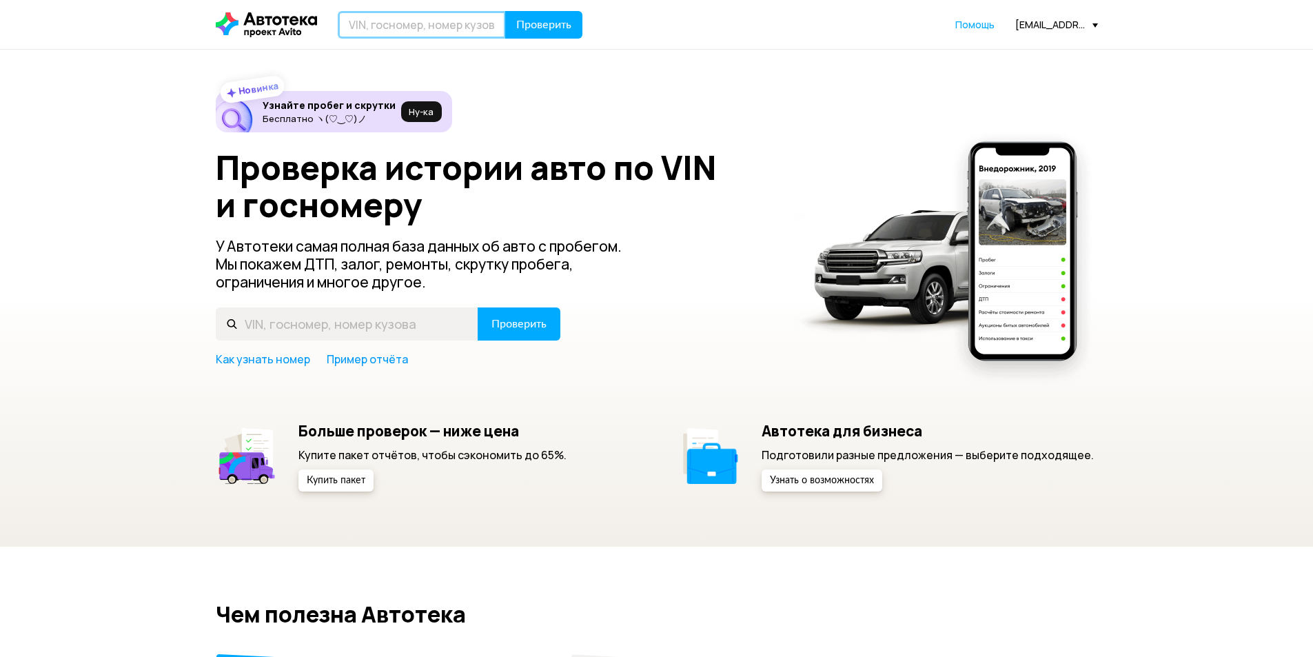
click at [378, 30] on input "text" at bounding box center [422, 25] width 168 height 28
type input "Х238УА163"
click at [553, 19] on span "Проверить" at bounding box center [543, 24] width 55 height 11
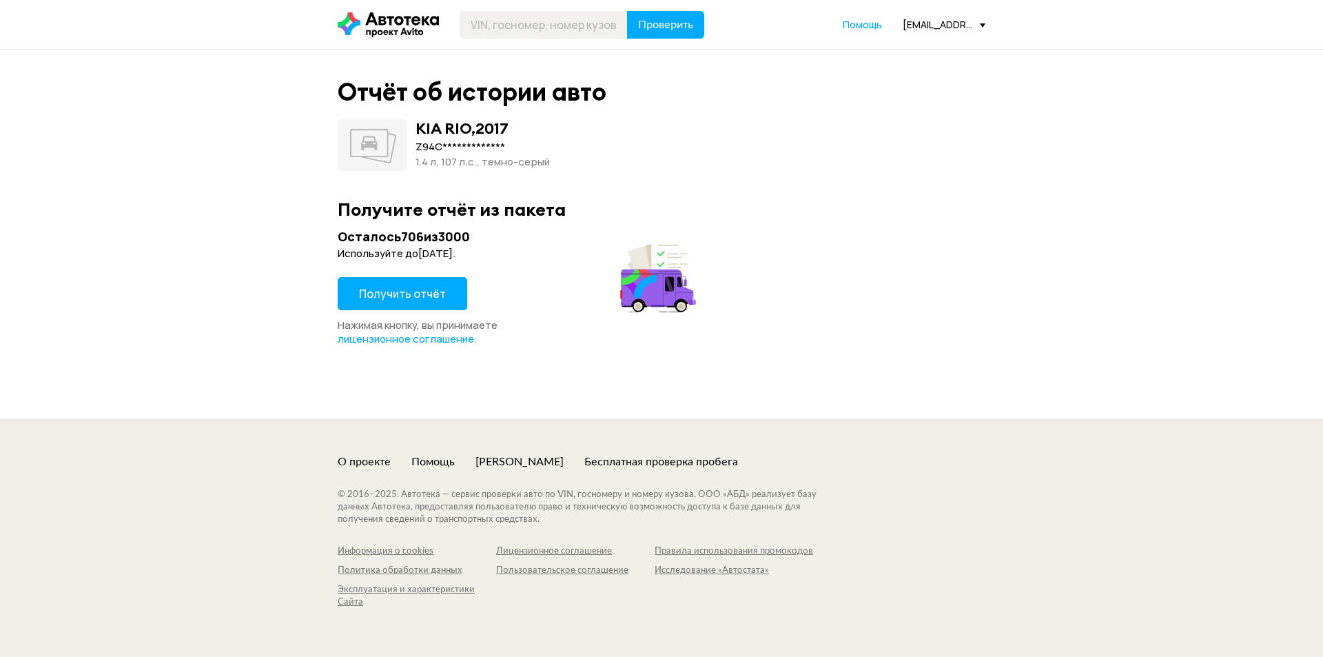
click at [423, 301] on button "Получить отчёт" at bounding box center [403, 293] width 130 height 33
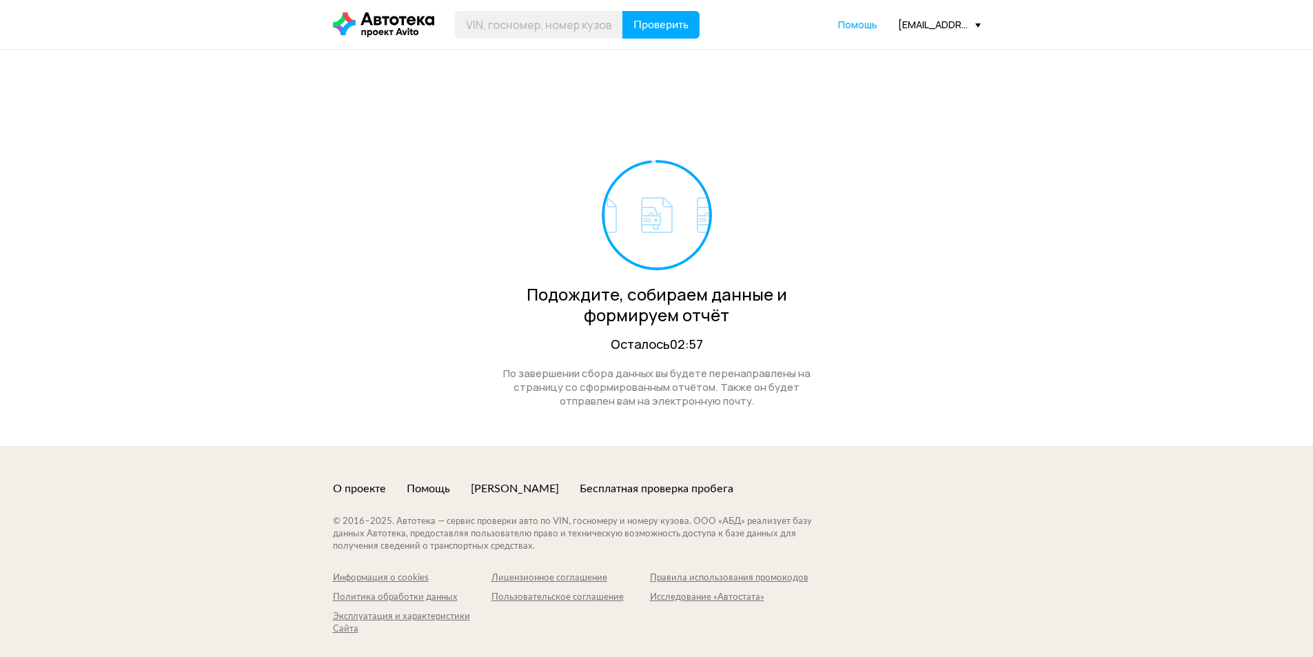
click at [971, 17] on div "Проверить Помощь [EMAIL_ADDRESS][DOMAIN_NAME]" at bounding box center [657, 25] width 662 height 28
click at [950, 33] on div "Проверить Помощь [EMAIL_ADDRESS][DOMAIN_NAME]" at bounding box center [657, 25] width 662 height 28
click at [951, 26] on div "[EMAIL_ADDRESS][DOMAIN_NAME]" at bounding box center [939, 24] width 83 height 13
click at [897, 53] on span "Отчёты" at bounding box center [878, 49] width 46 height 17
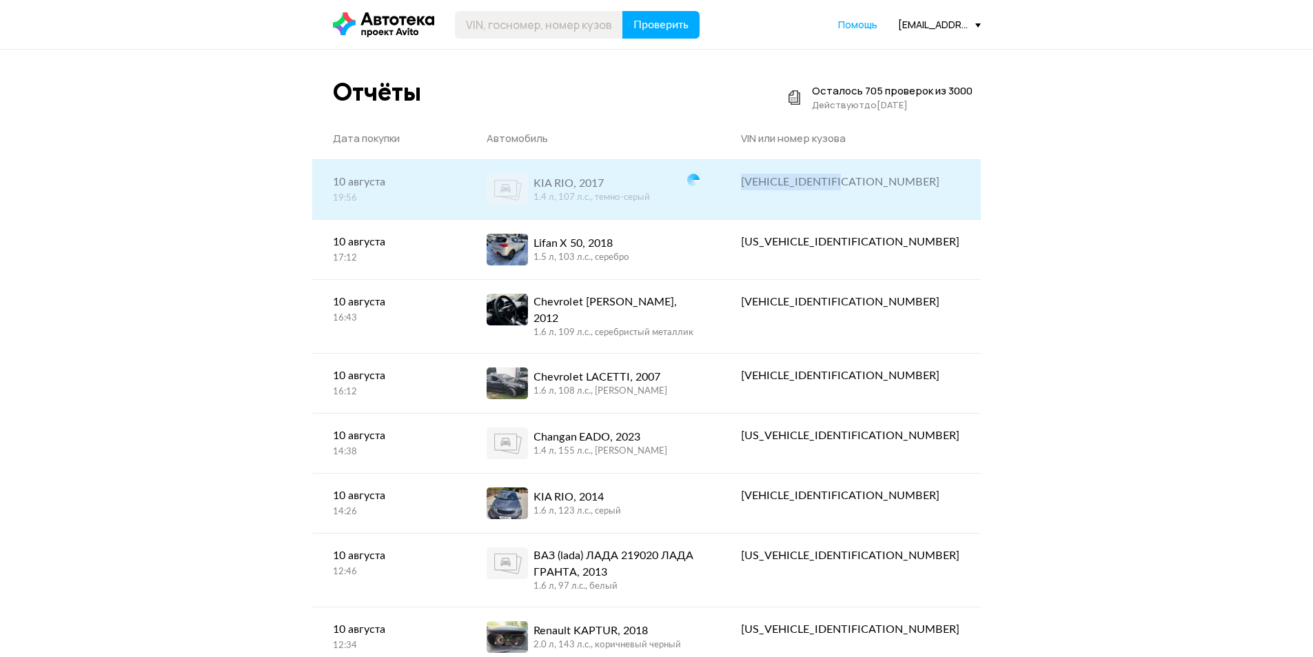
drag, startPoint x: 968, startPoint y: 183, endPoint x: 837, endPoint y: 185, distance: 131.7
click at [837, 185] on div "[VEHICLE_IDENTIFICATION_NUMBER]" at bounding box center [850, 182] width 260 height 44
copy div "[VEHICLE_IDENTIFICATION_NUMBER]"
click at [650, 184] on div "KIA RIO, 2017" at bounding box center [592, 183] width 116 height 17
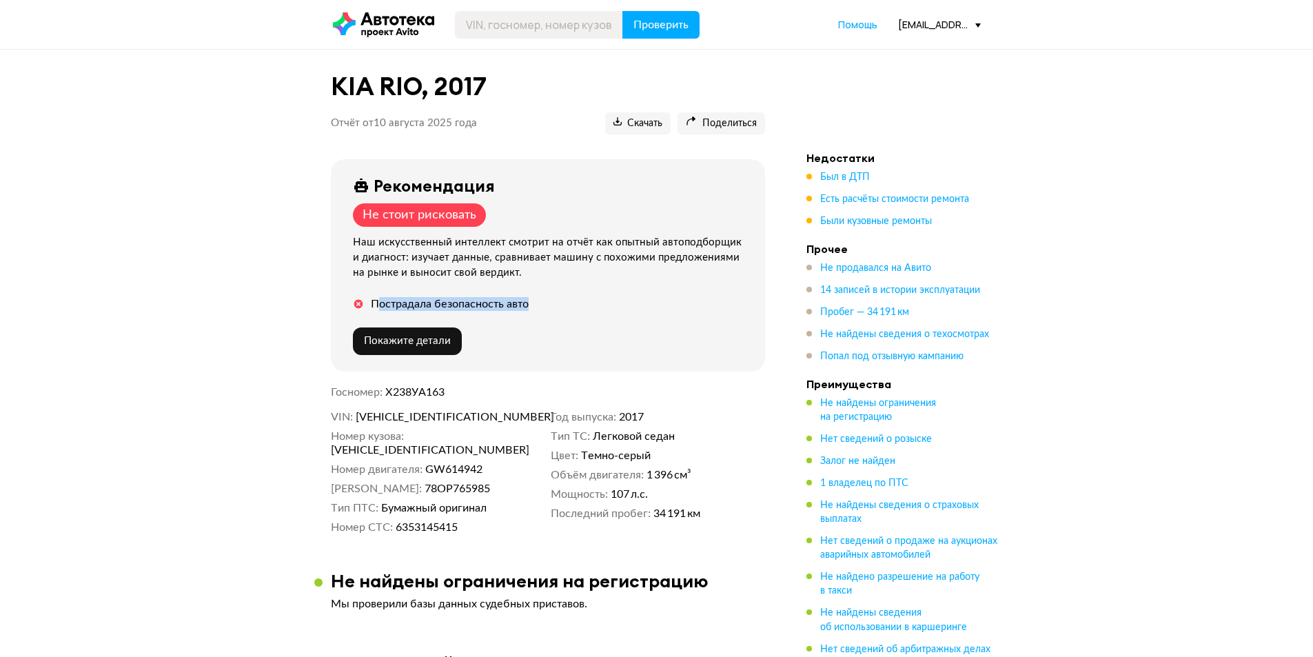
drag, startPoint x: 375, startPoint y: 307, endPoint x: 560, endPoint y: 294, distance: 185.8
click at [560, 294] on div "Рекомендация Не стоит рисковать Наш искусственный интеллект смотрит на отчёт ка…" at bounding box center [548, 265] width 434 height 212
click at [554, 299] on div "Пострадала безопасность авто" at bounding box center [551, 304] width 396 height 14
click at [390, 338] on span "Покажите детали" at bounding box center [407, 341] width 87 height 10
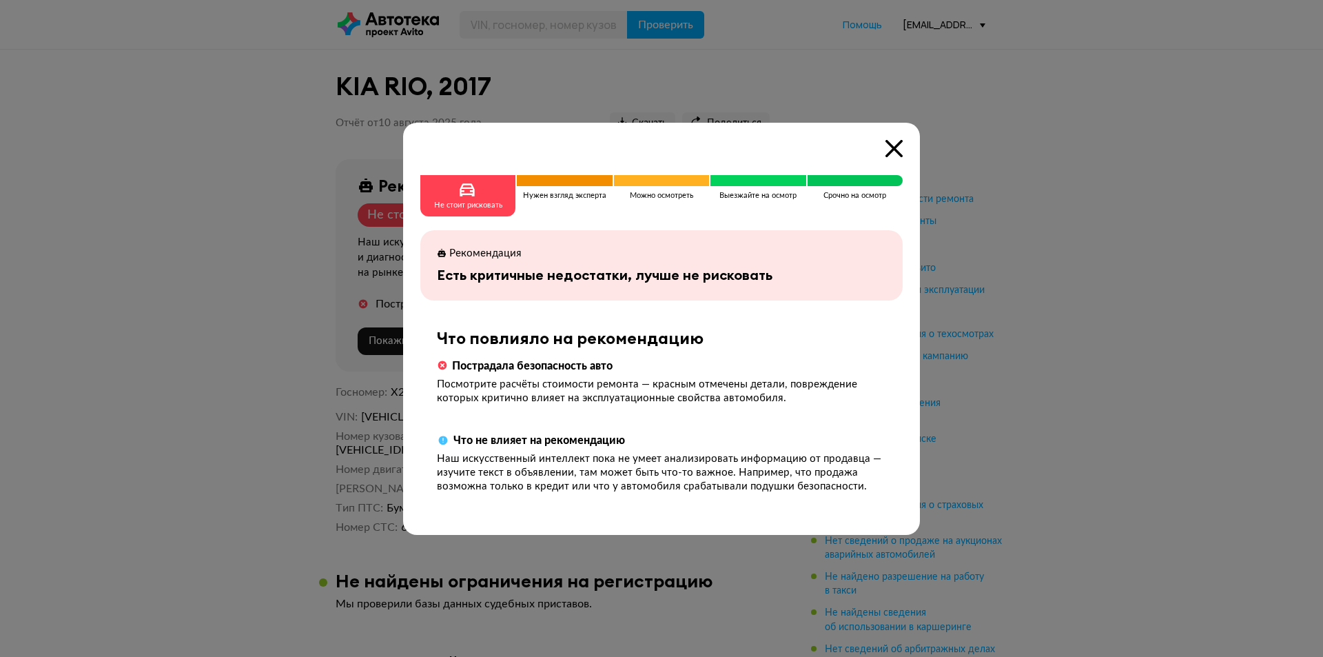
click at [888, 154] on icon at bounding box center [894, 148] width 17 height 17
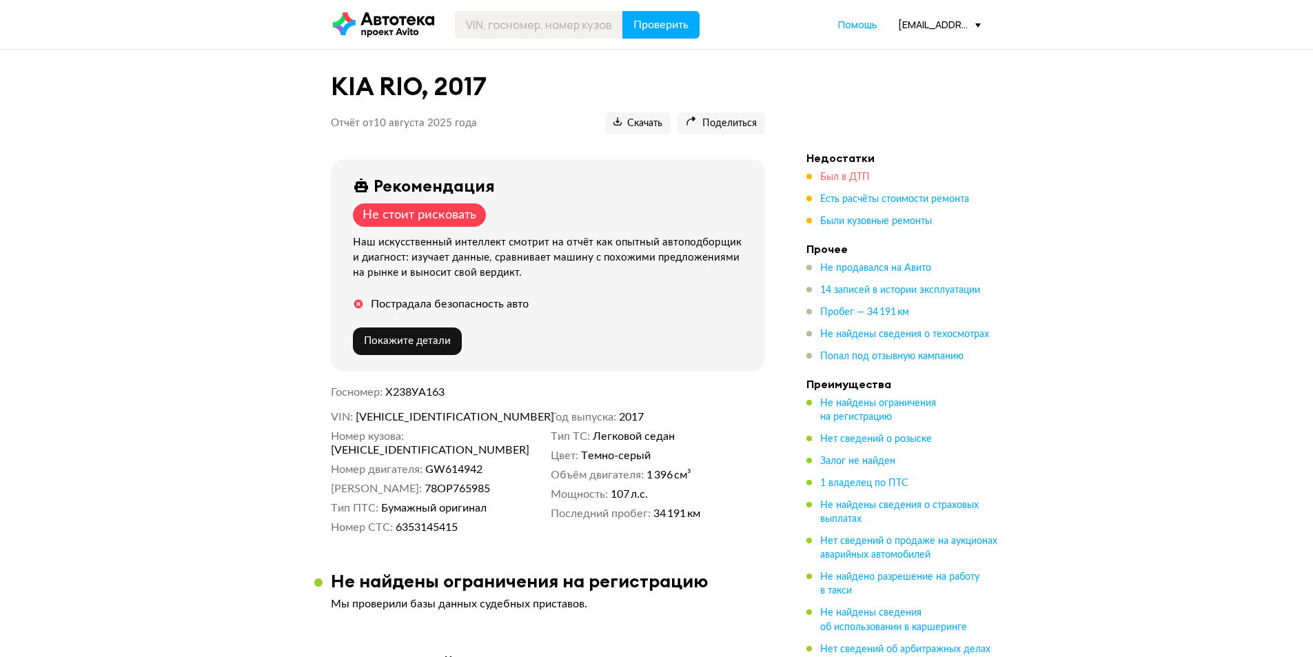
click at [835, 173] on span "Был в ДТП" at bounding box center [845, 177] width 50 height 10
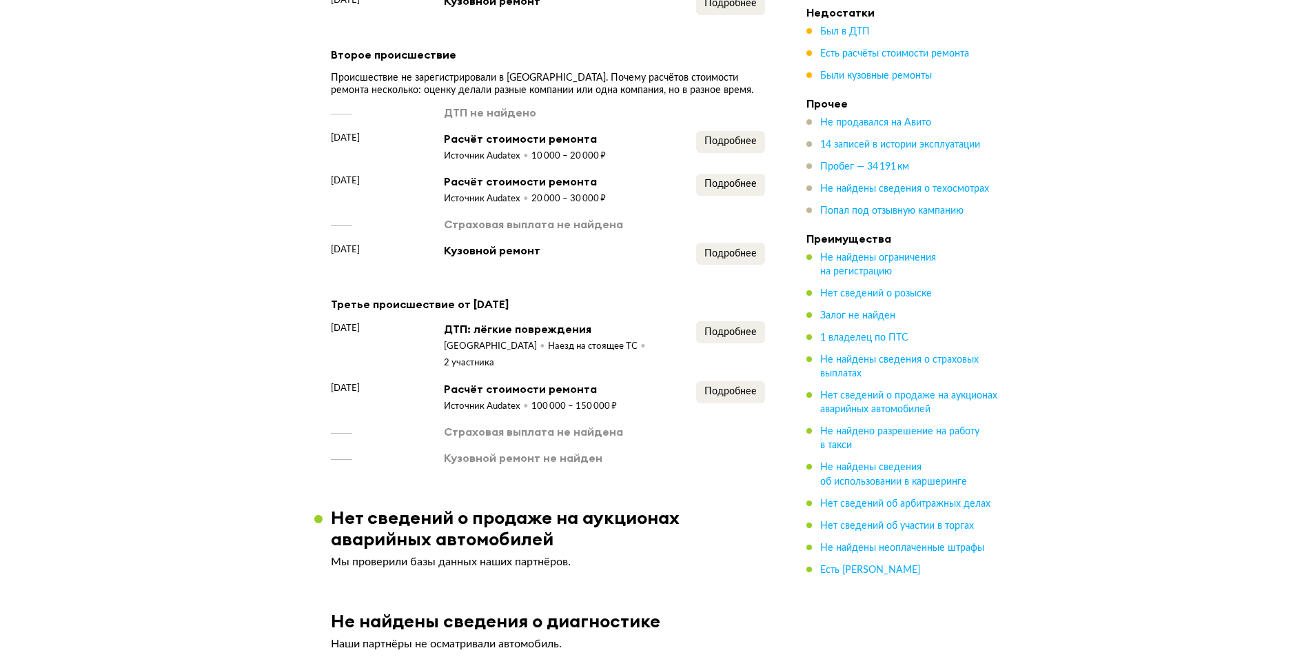
scroll to position [1195, 0]
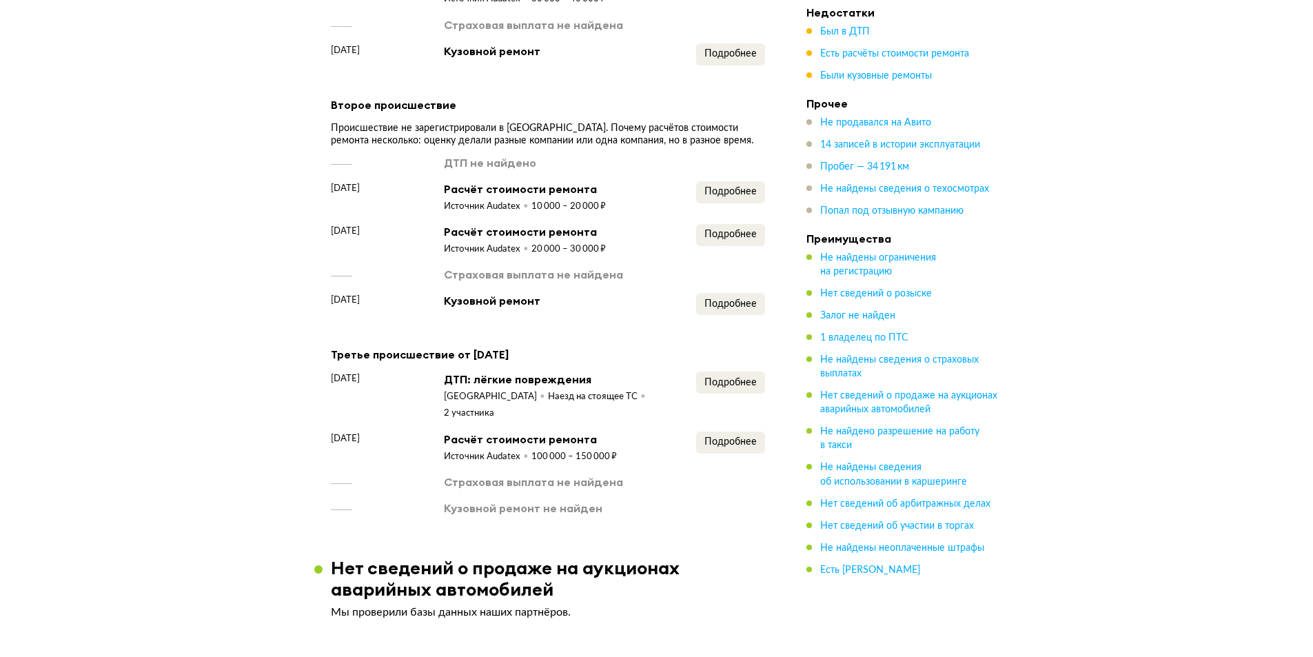
drag, startPoint x: 795, startPoint y: 223, endPoint x: 682, endPoint y: 286, distance: 130.2
click at [682, 282] on div "Страховая выплата не найдена" at bounding box center [548, 274] width 434 height 15
click at [731, 387] on span "Подробнее" at bounding box center [730, 383] width 52 height 10
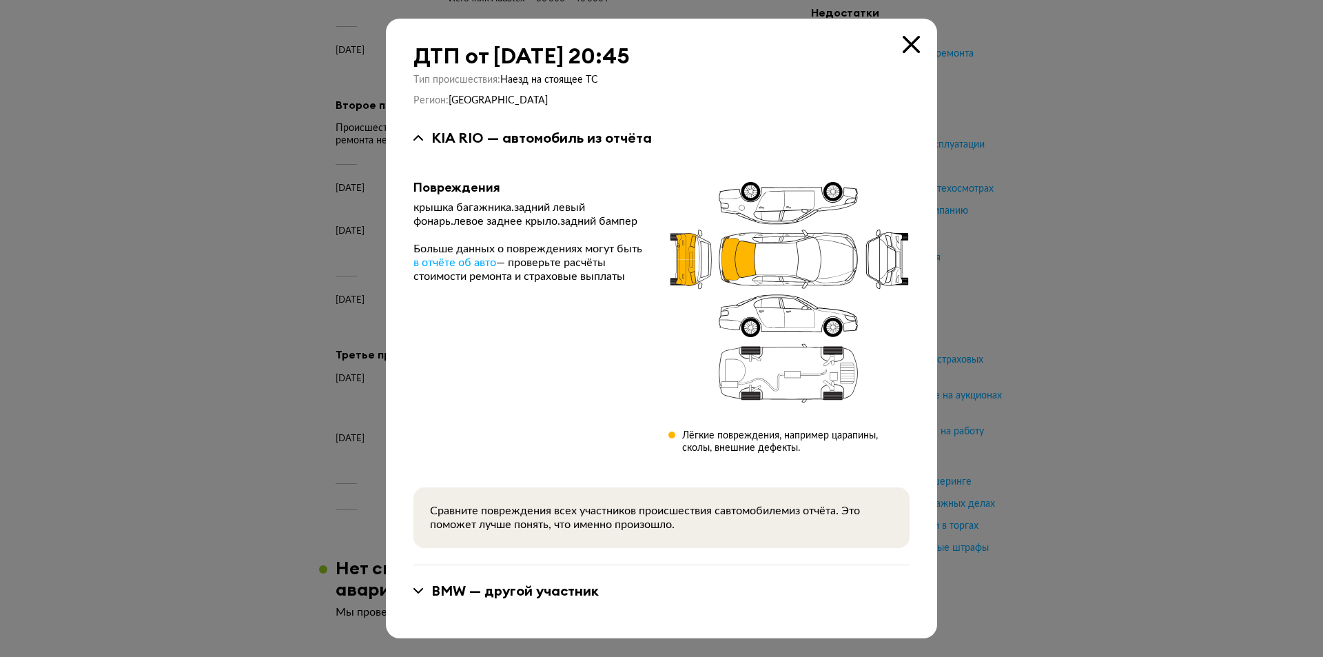
click at [913, 37] on icon at bounding box center [911, 44] width 17 height 17
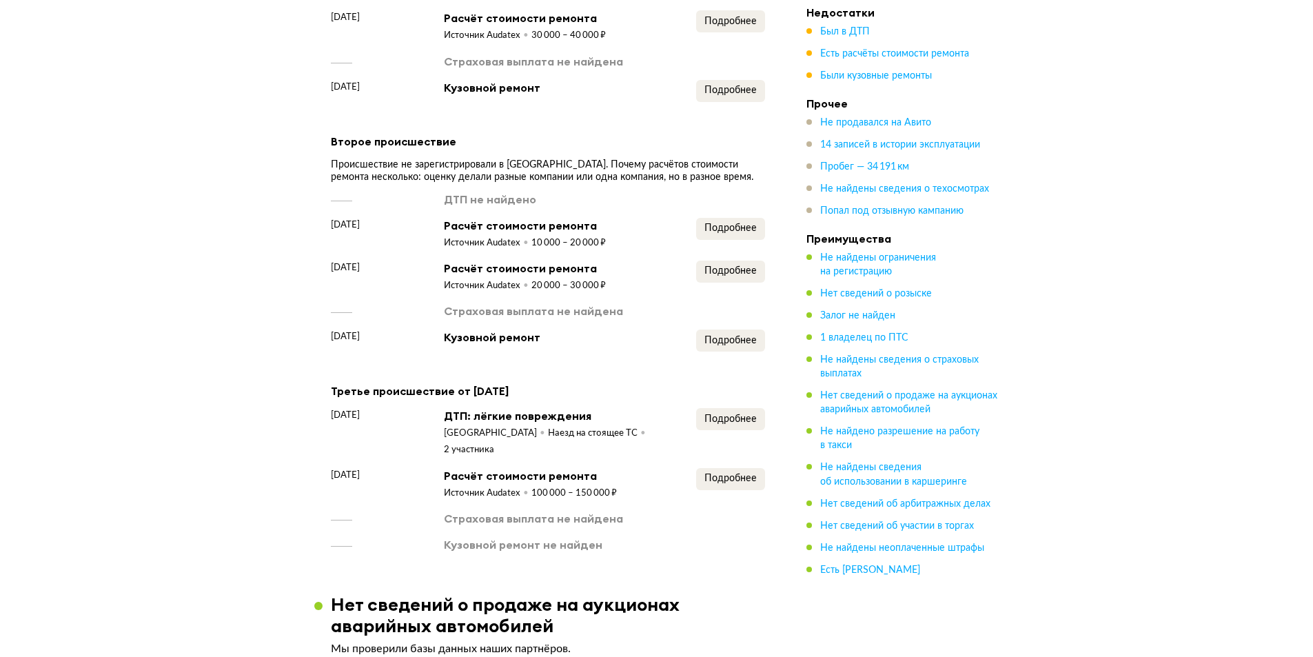
scroll to position [1126, 0]
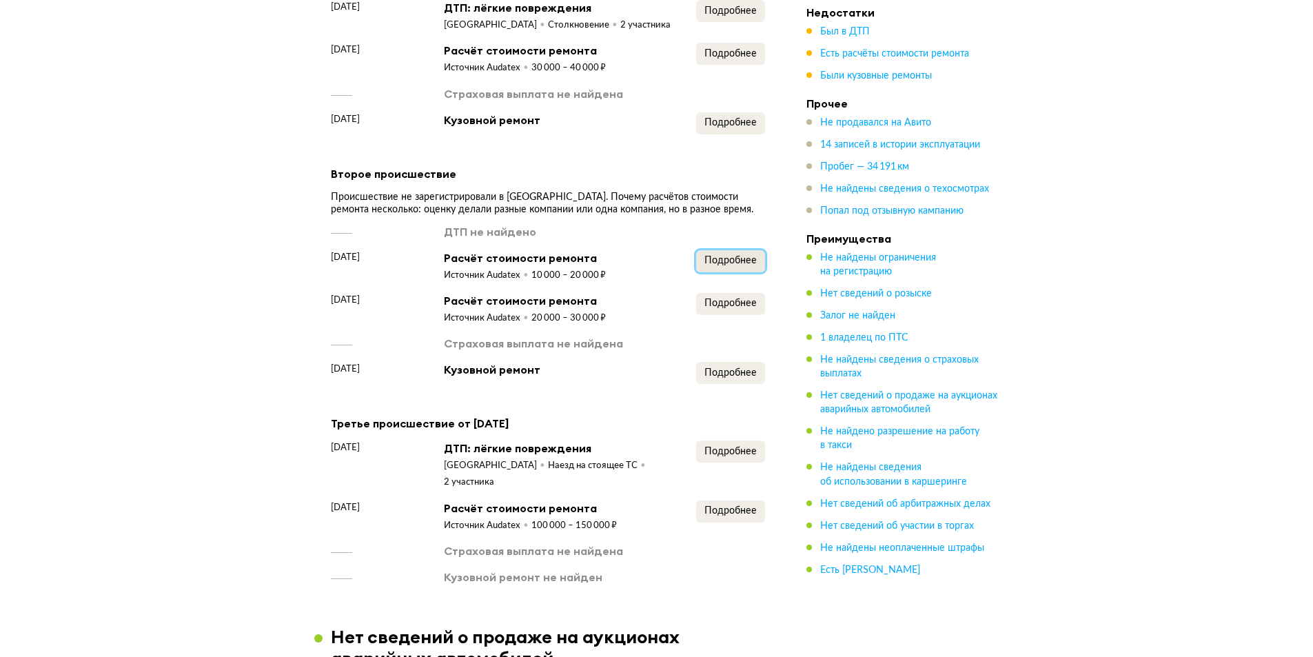
click at [713, 259] on span "Подробнее" at bounding box center [730, 261] width 52 height 10
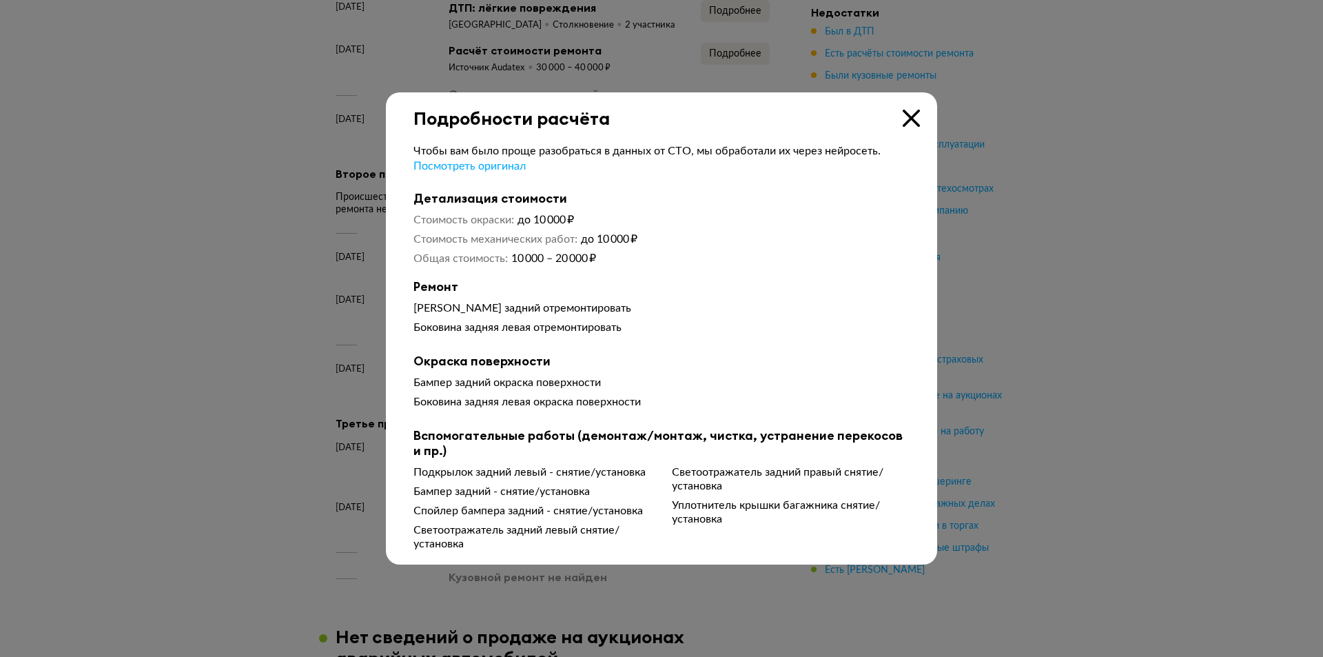
click at [900, 121] on div "Подробности расчёта" at bounding box center [661, 110] width 551 height 37
click at [915, 117] on icon at bounding box center [911, 118] width 17 height 17
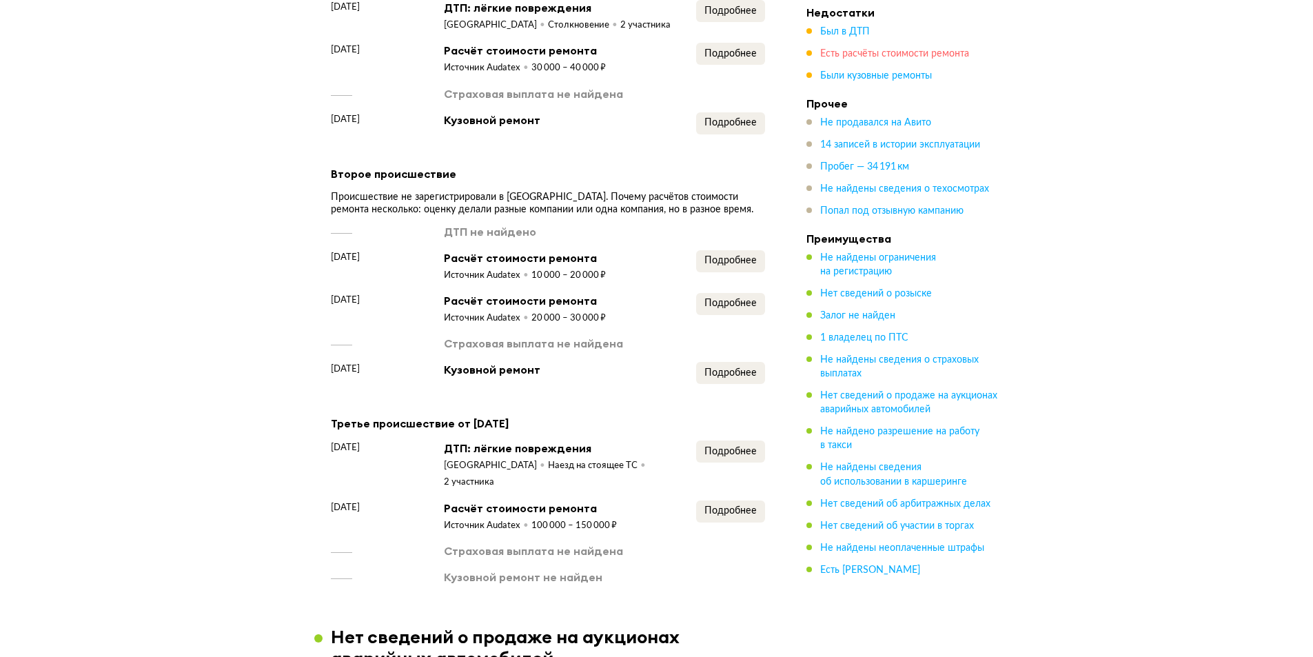
click at [859, 49] on span "Есть расчёты стоимости ремонта" at bounding box center [894, 54] width 149 height 10
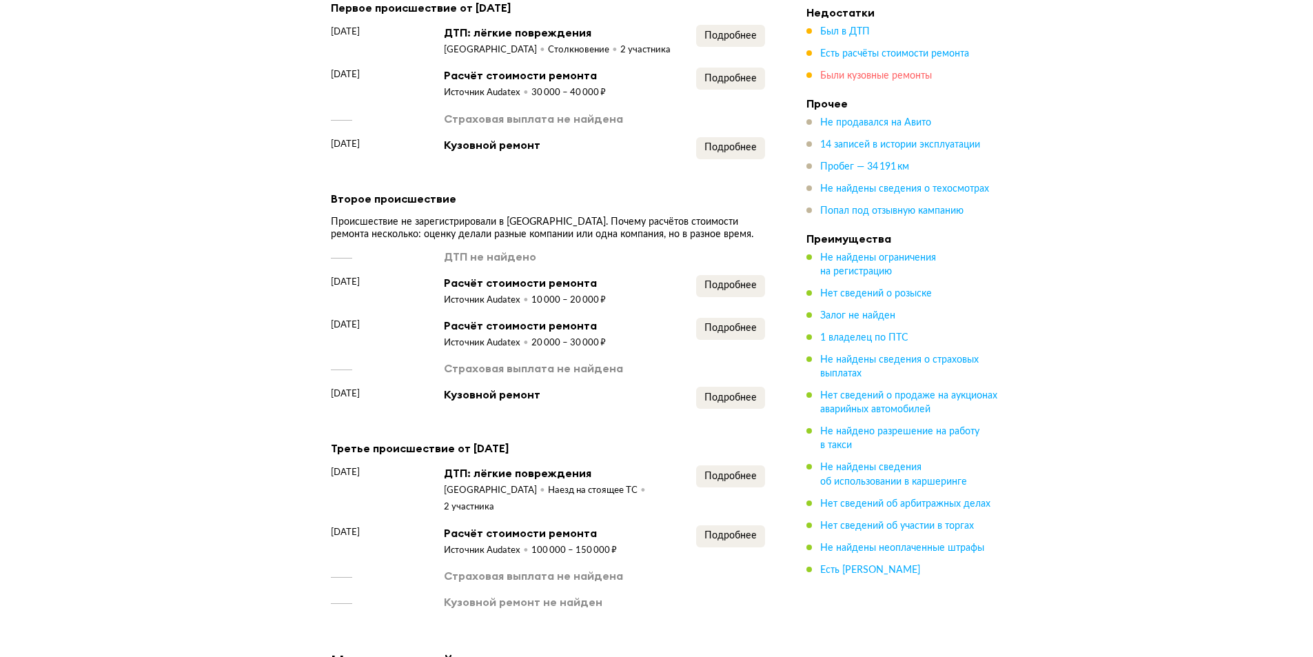
click at [860, 76] on span "Были кузовные ремонты" at bounding box center [876, 76] width 112 height 10
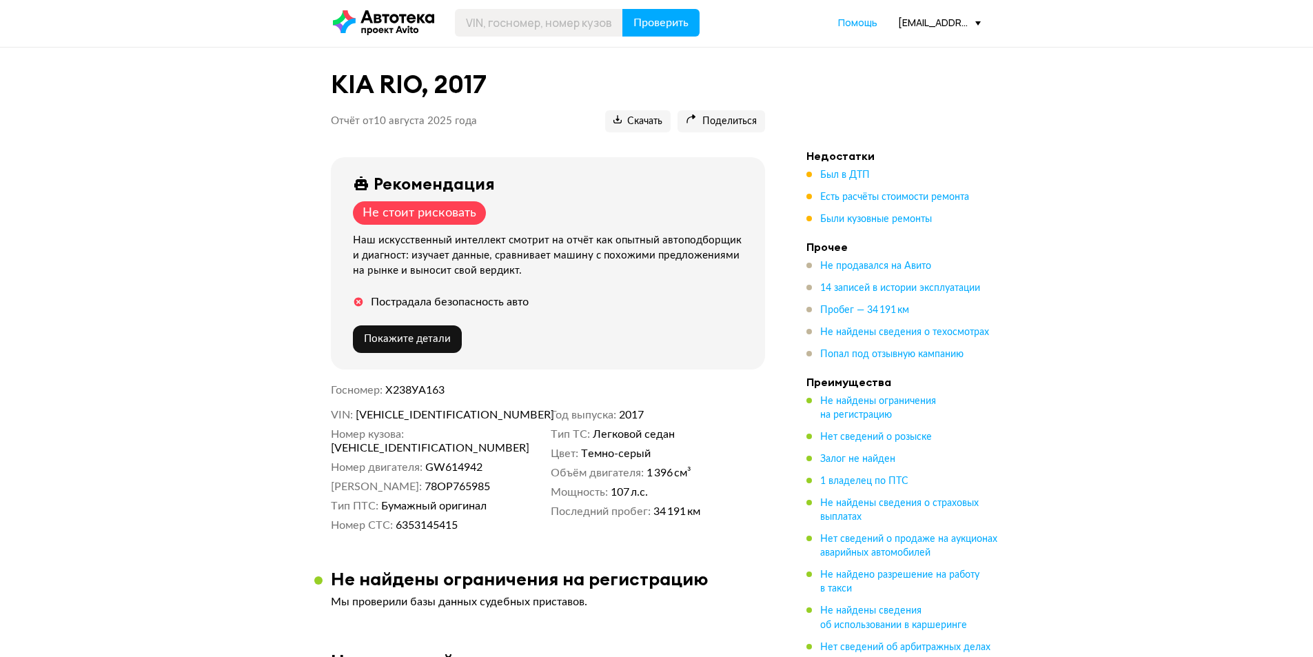
scroll to position [0, 0]
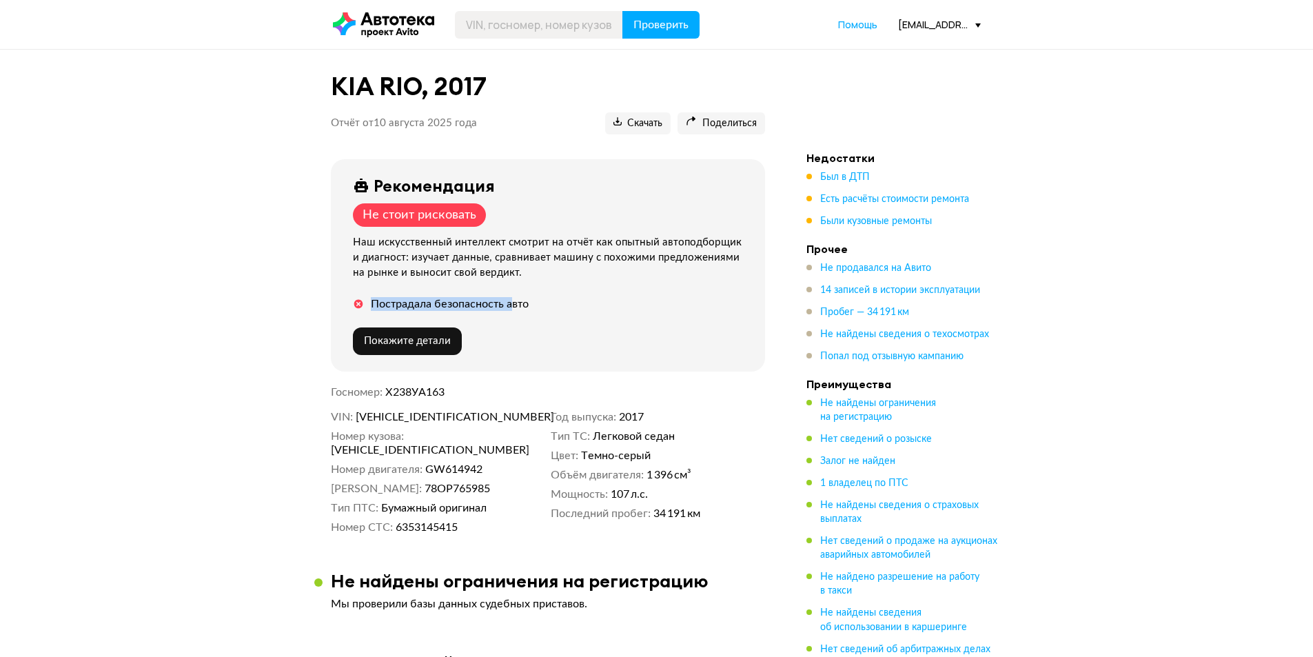
drag, startPoint x: 372, startPoint y: 303, endPoint x: 487, endPoint y: 321, distance: 116.4
click at [519, 305] on div "Пострадала безопасность авто" at bounding box center [450, 304] width 158 height 14
click at [548, 295] on div "Рекомендация Не стоит рисковать Наш искусственный интеллект смотрит на отчёт ка…" at bounding box center [548, 265] width 434 height 212
click at [827, 181] on span "Был в ДТП" at bounding box center [845, 177] width 50 height 10
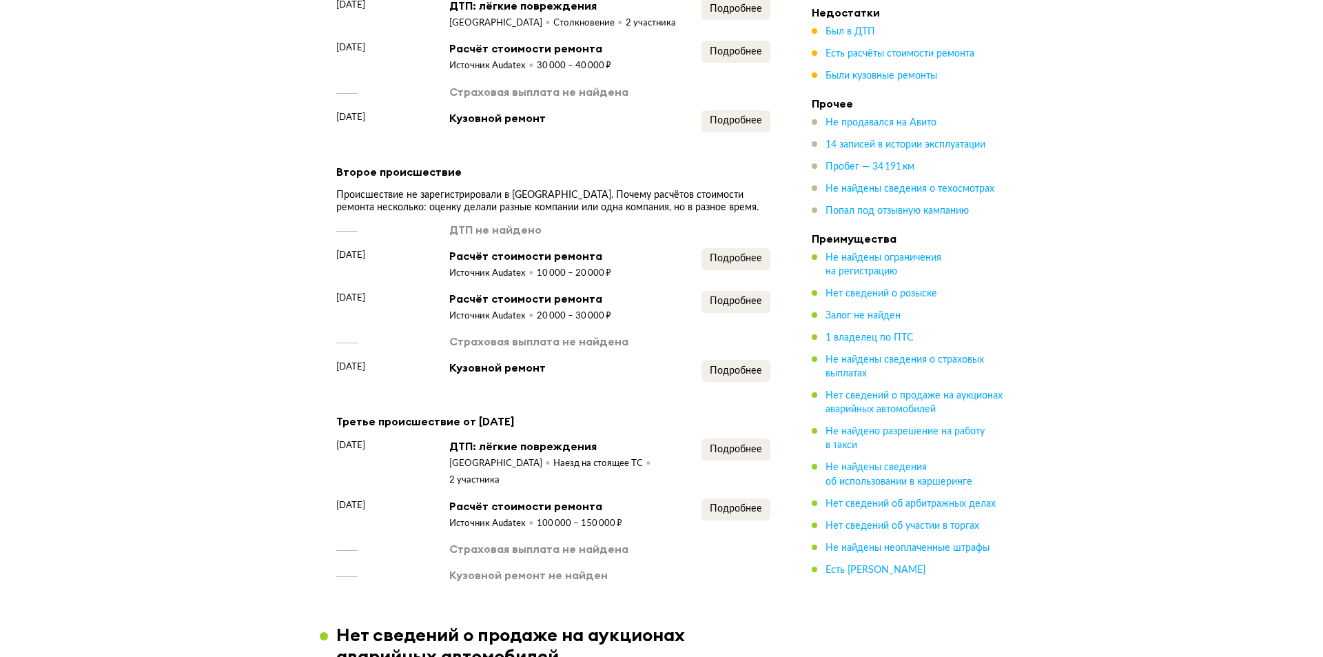
scroll to position [1195, 0]
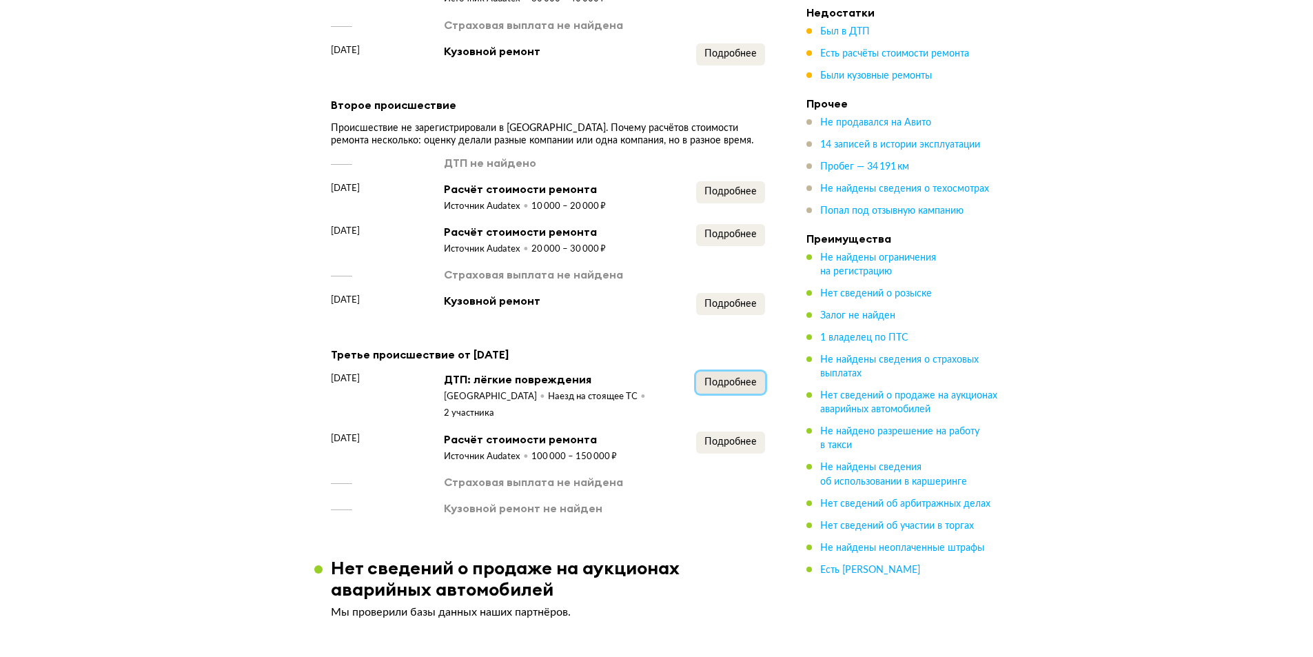
click at [742, 381] on button "Подробнее" at bounding box center [730, 383] width 69 height 22
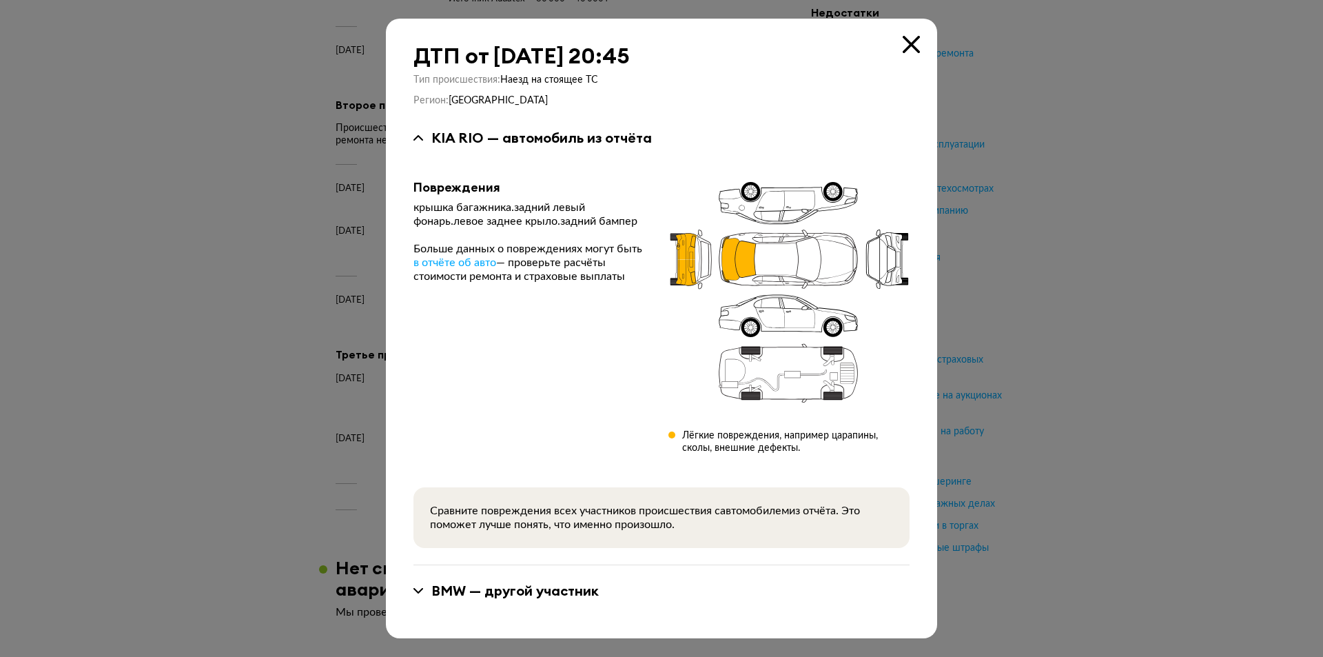
drag, startPoint x: 910, startPoint y: 41, endPoint x: 807, endPoint y: 376, distance: 349.9
click at [911, 41] on icon at bounding box center [911, 44] width 17 height 17
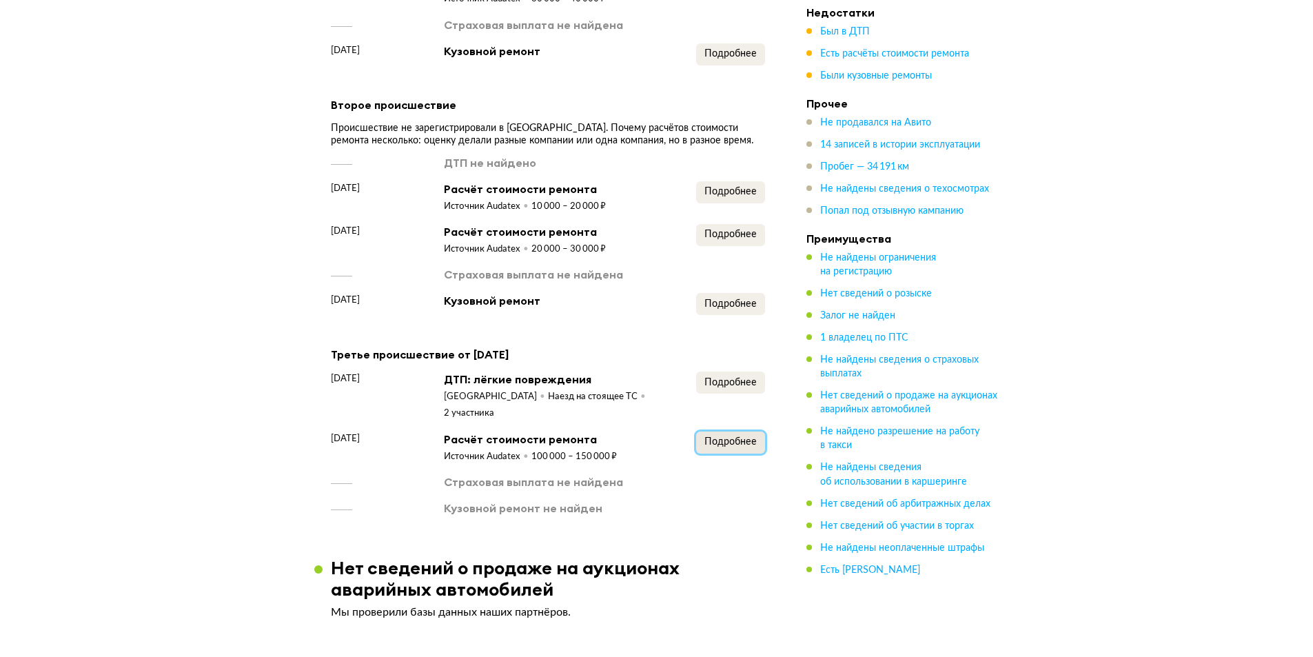
click at [745, 437] on span "Подробнее" at bounding box center [730, 442] width 52 height 10
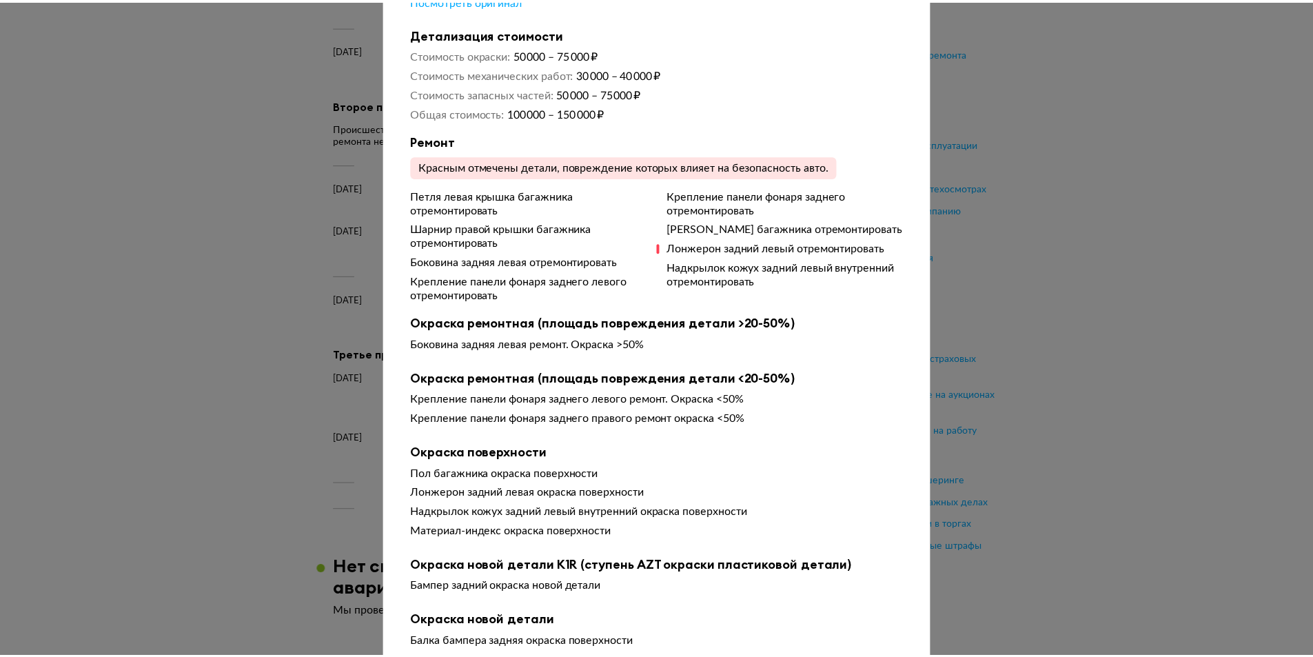
scroll to position [0, 0]
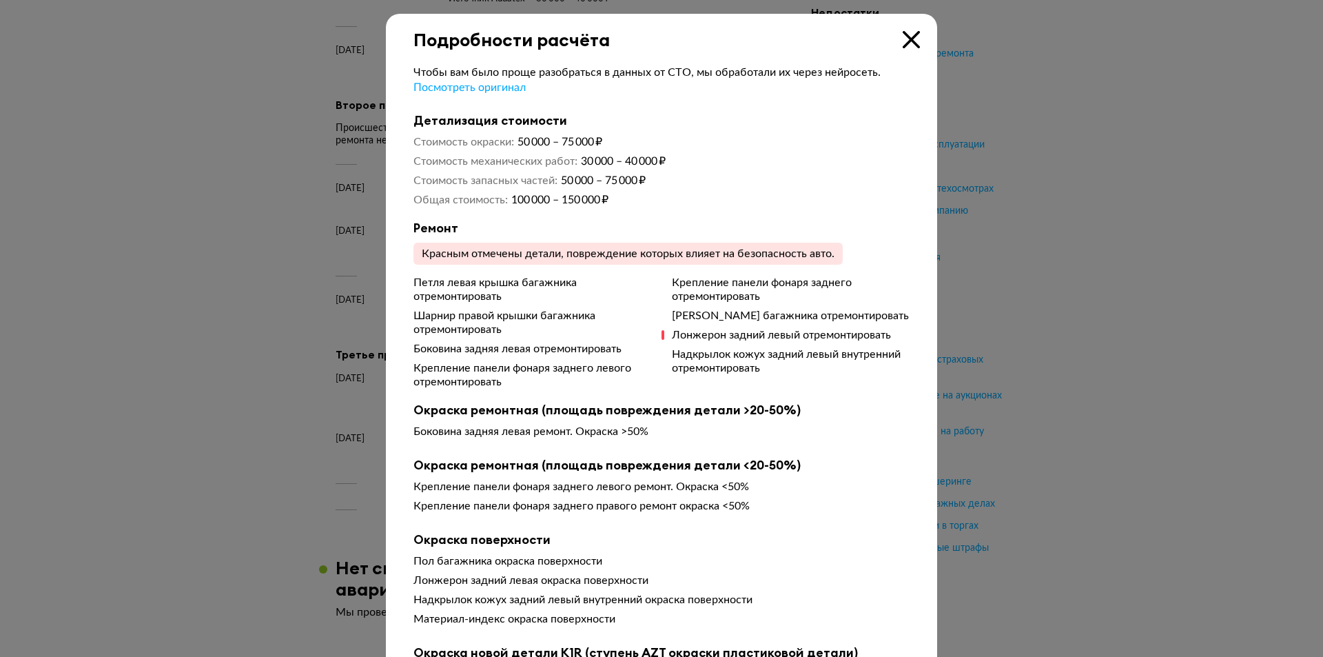
click at [903, 38] on icon at bounding box center [911, 39] width 17 height 17
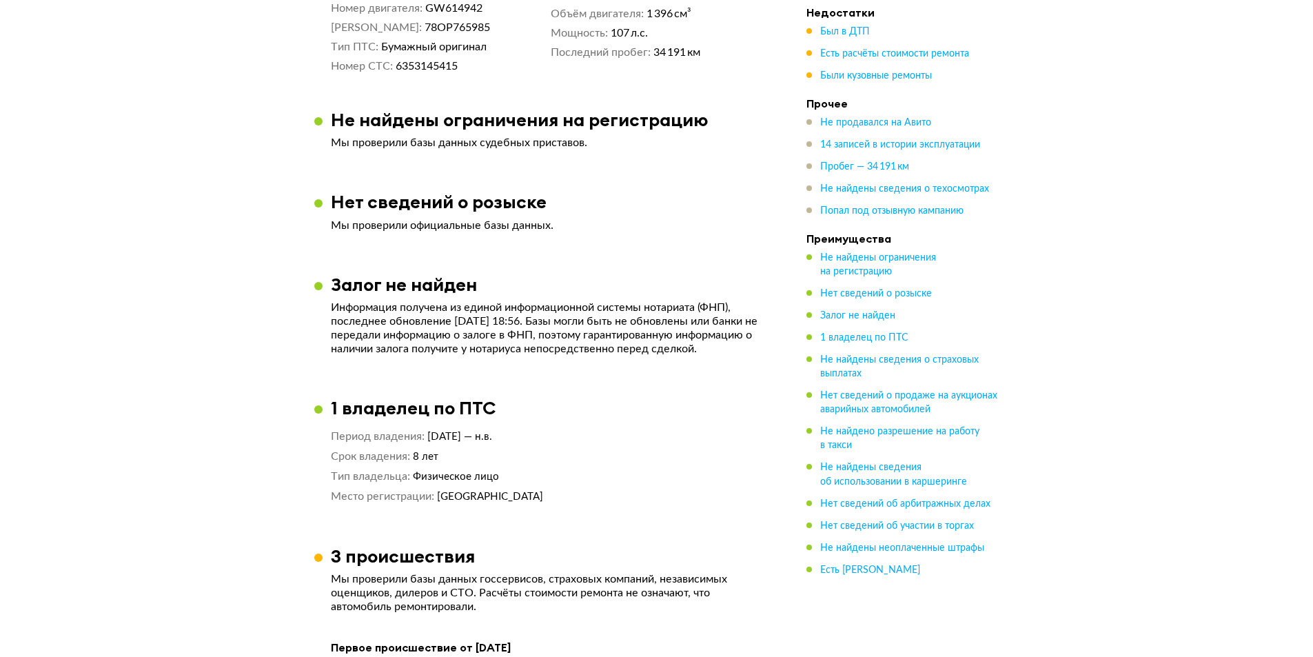
scroll to position [230, 0]
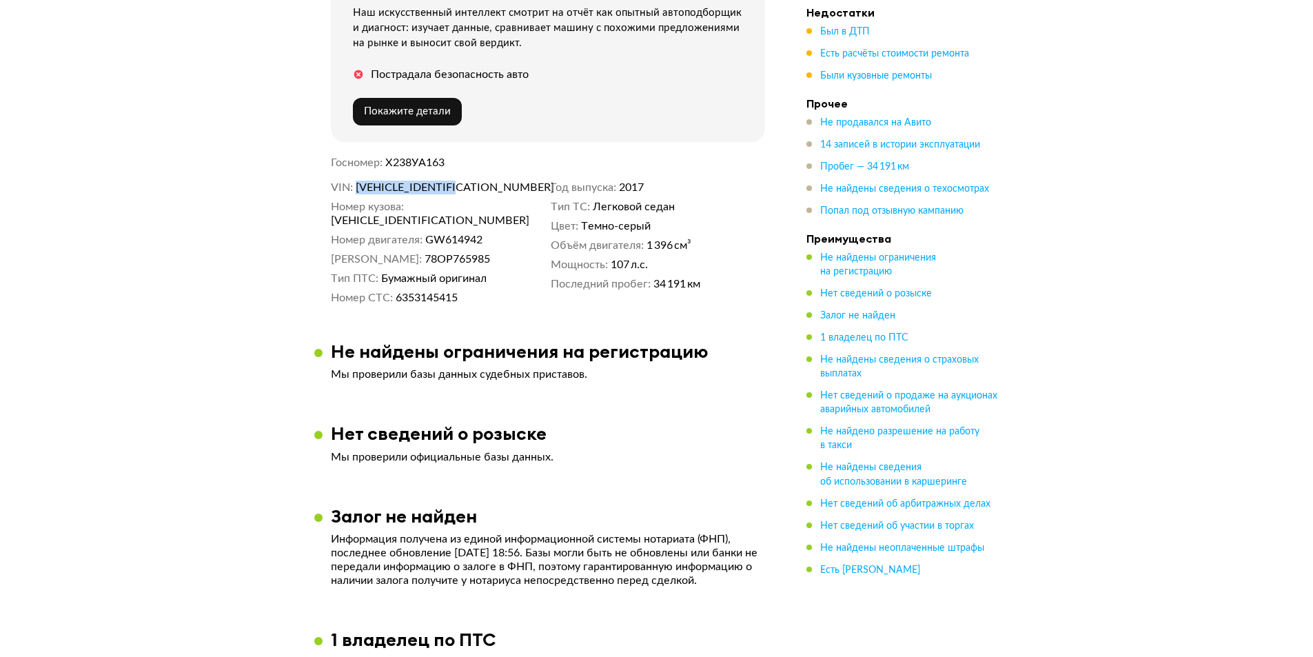
drag, startPoint x: 478, startPoint y: 190, endPoint x: 355, endPoint y: 187, distance: 122.7
click at [355, 187] on dl "VIN [VEHICLE_IDENTIFICATION_NUMBER]" at bounding box center [438, 188] width 214 height 14
copy span "[VEHICLE_IDENTIFICATION_NUMBER]"
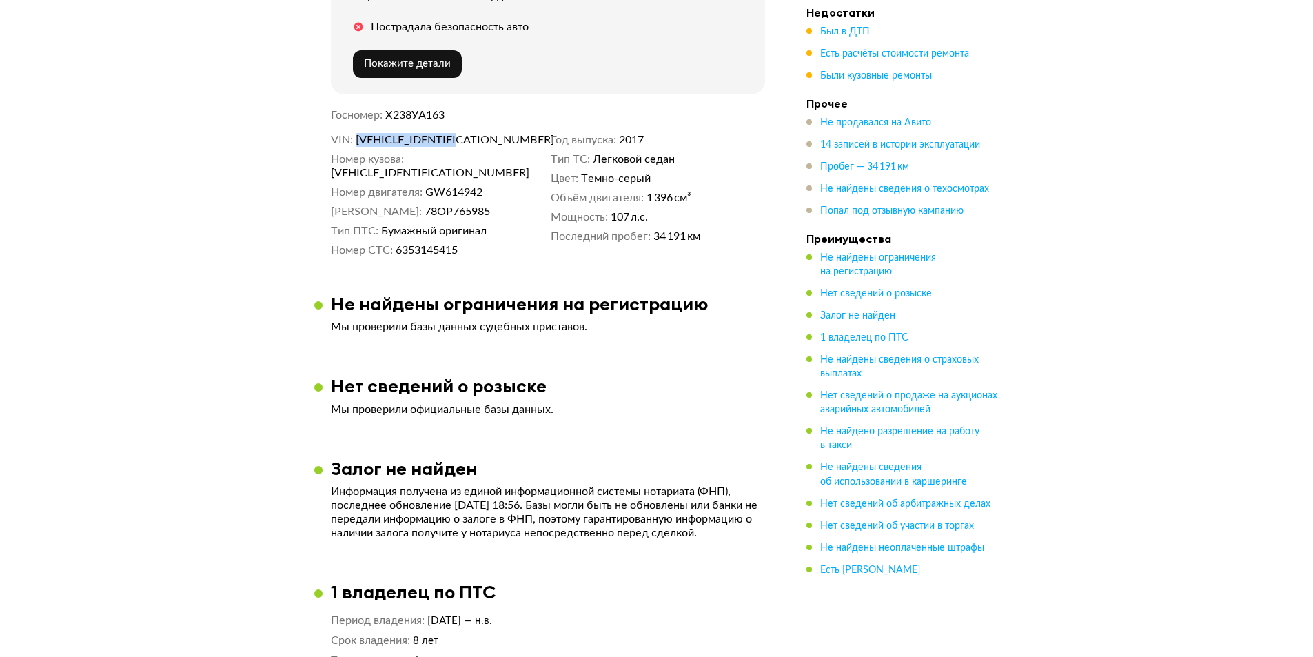
scroll to position [276, 0]
copy span "[VEHICLE_IDENTIFICATION_NUMBER]"
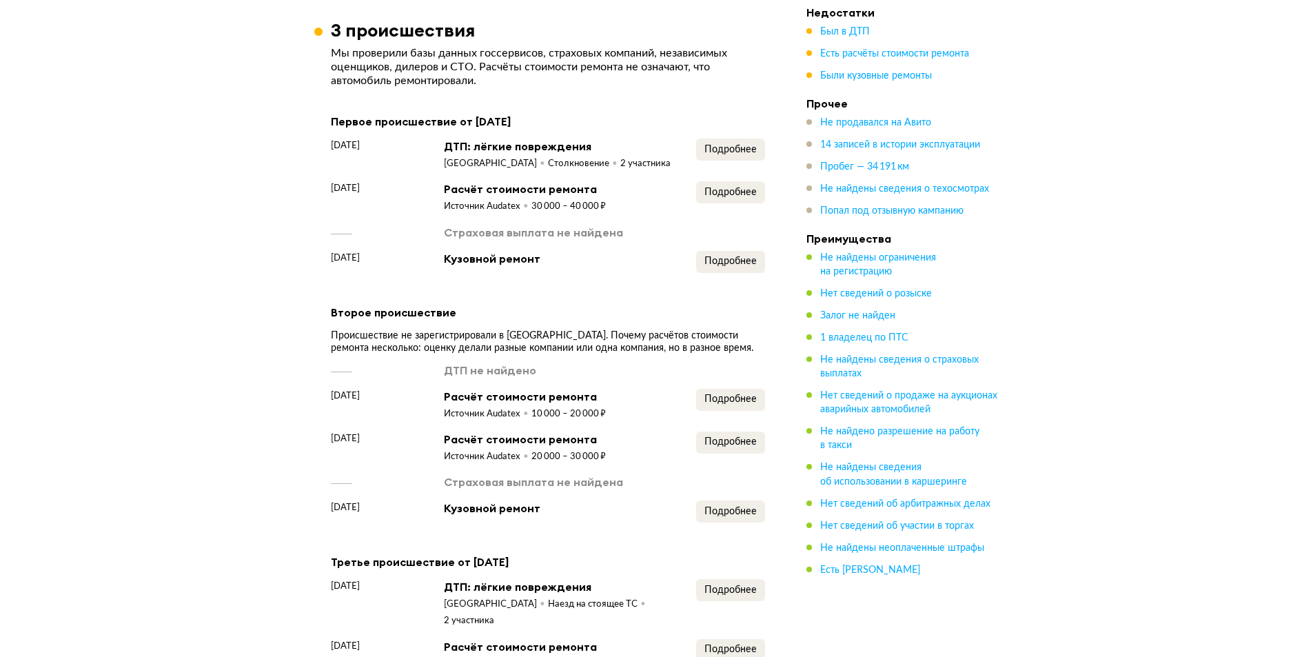
scroll to position [1034, 0]
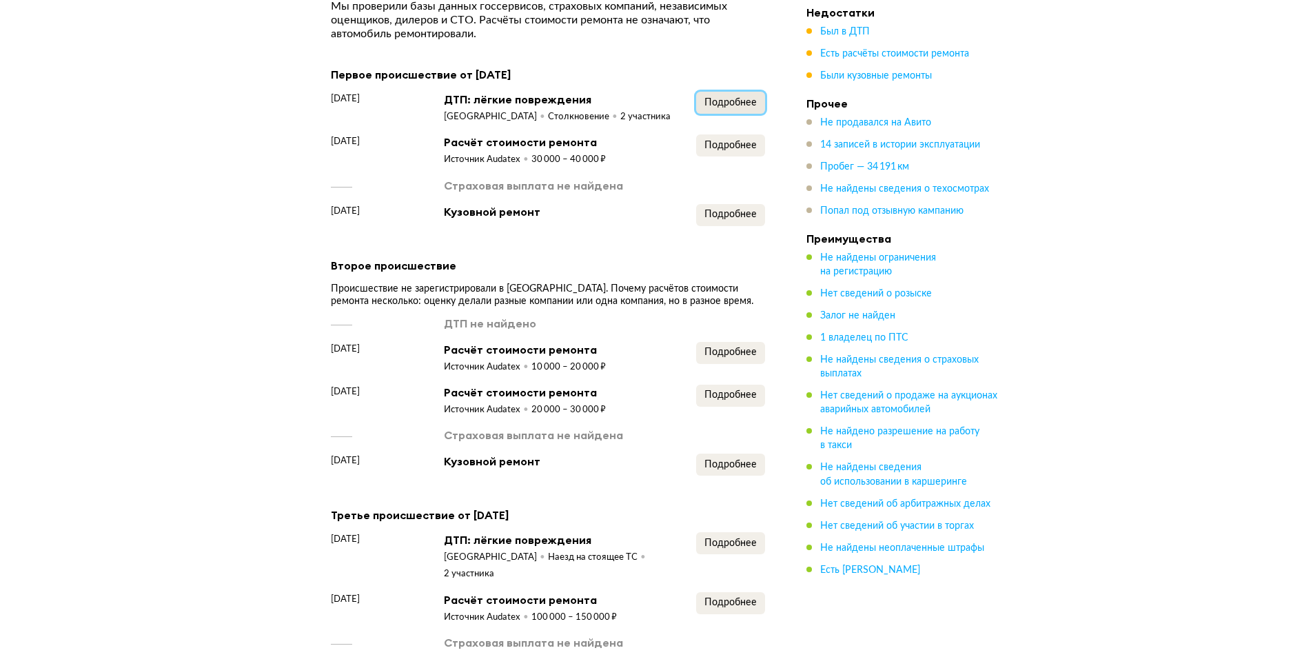
click at [719, 110] on button "Подробнее" at bounding box center [730, 103] width 69 height 22
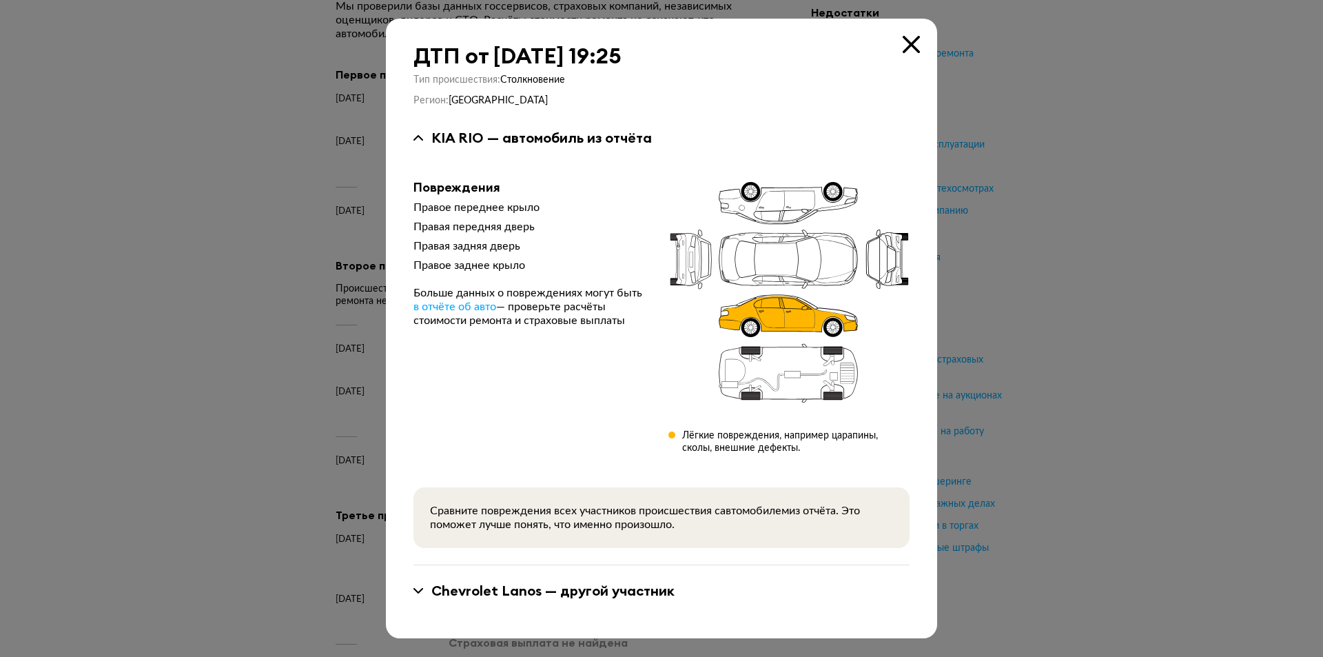
click at [911, 43] on icon at bounding box center [911, 44] width 17 height 17
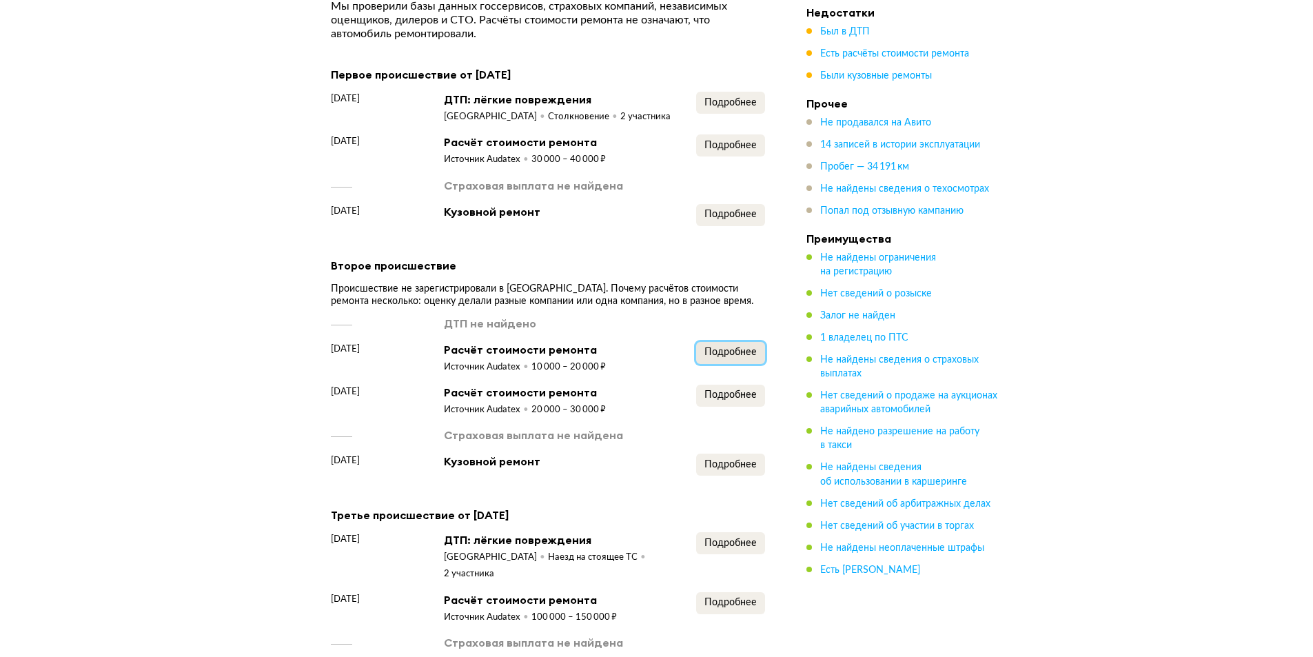
click at [727, 356] on span "Подробнее" at bounding box center [730, 352] width 52 height 10
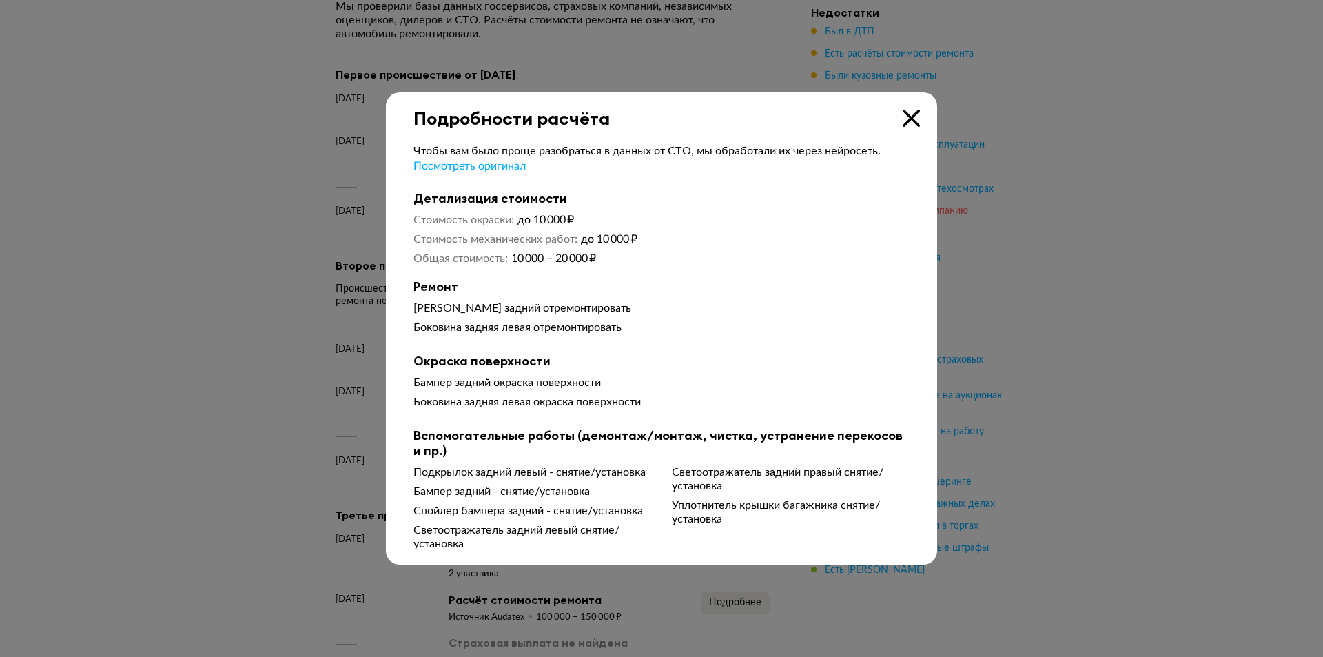
drag, startPoint x: 907, startPoint y: 116, endPoint x: 838, endPoint y: 205, distance: 113.5
click at [905, 116] on icon at bounding box center [911, 118] width 17 height 17
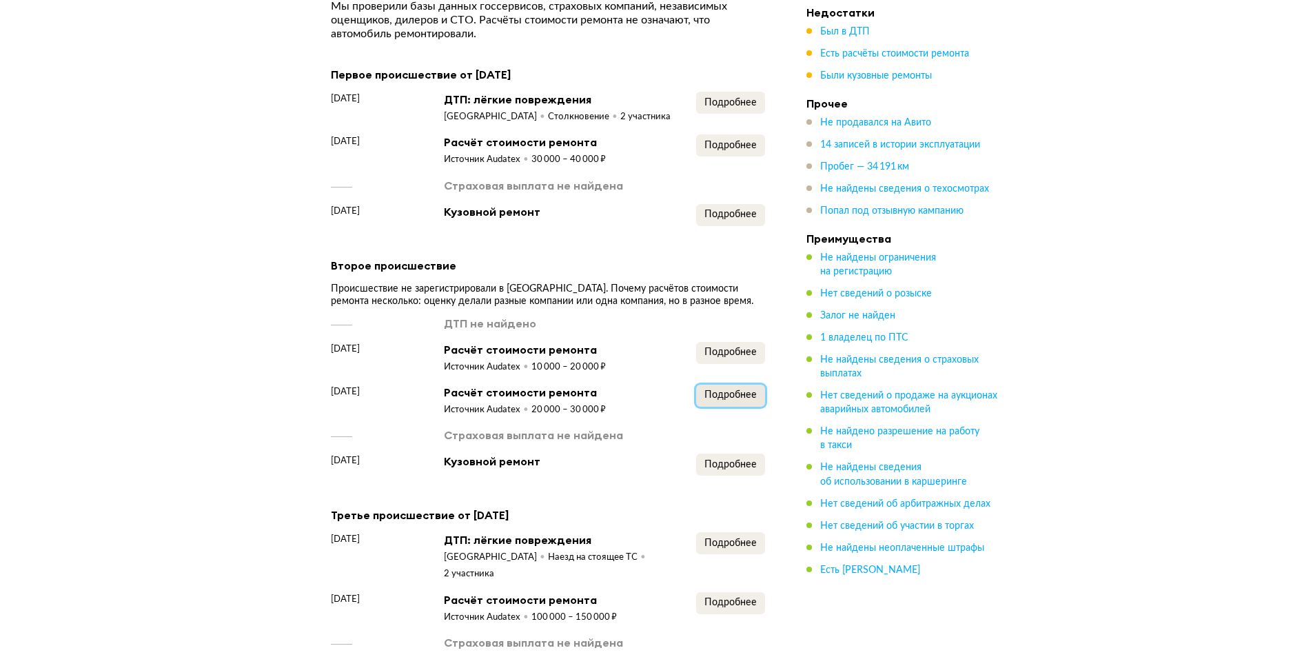
click at [755, 396] on span "Подробнее" at bounding box center [730, 395] width 52 height 10
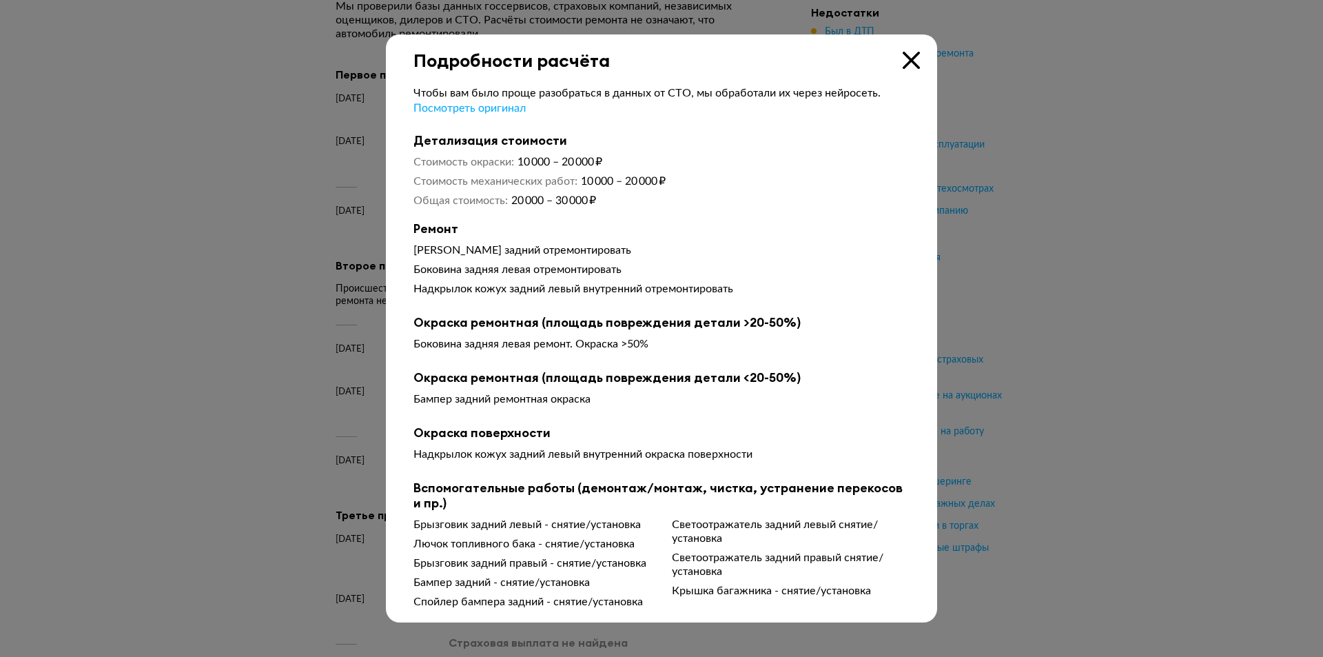
click at [912, 52] on icon at bounding box center [911, 60] width 17 height 17
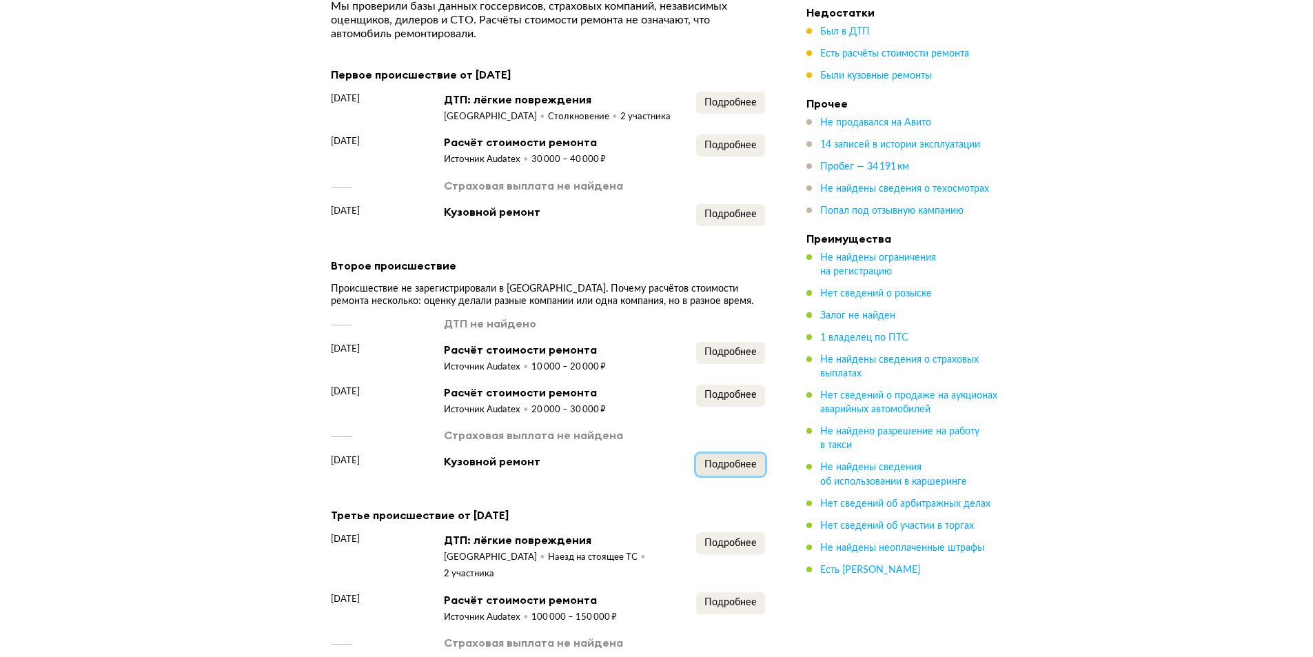
click at [720, 469] on span "Подробнее" at bounding box center [730, 465] width 52 height 10
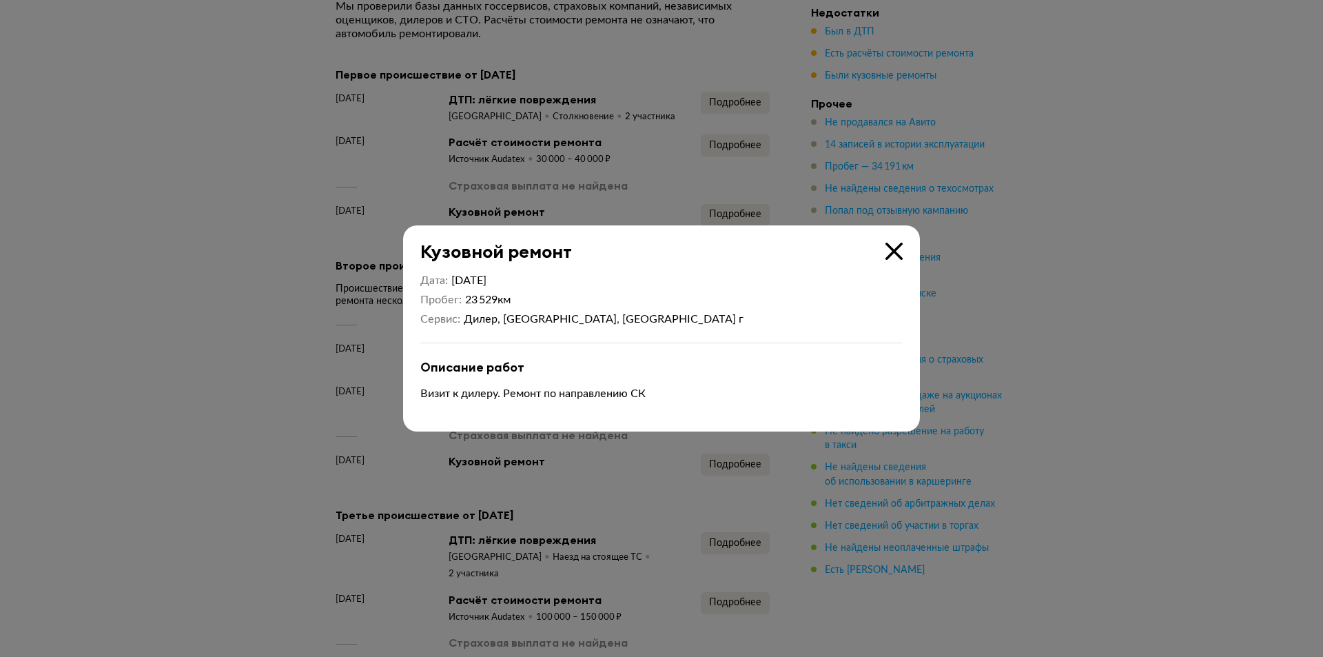
drag, startPoint x: 895, startPoint y: 250, endPoint x: 733, endPoint y: 283, distance: 164.7
click at [893, 251] on icon at bounding box center [894, 251] width 17 height 17
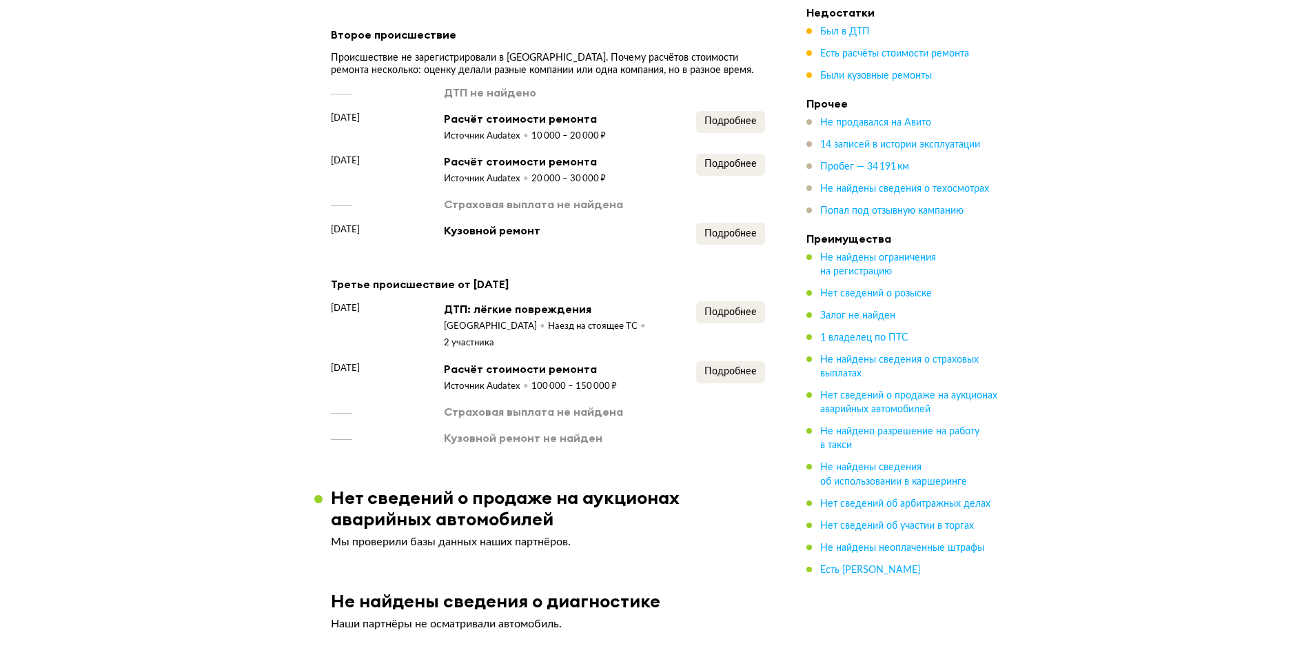
scroll to position [1310, 0]
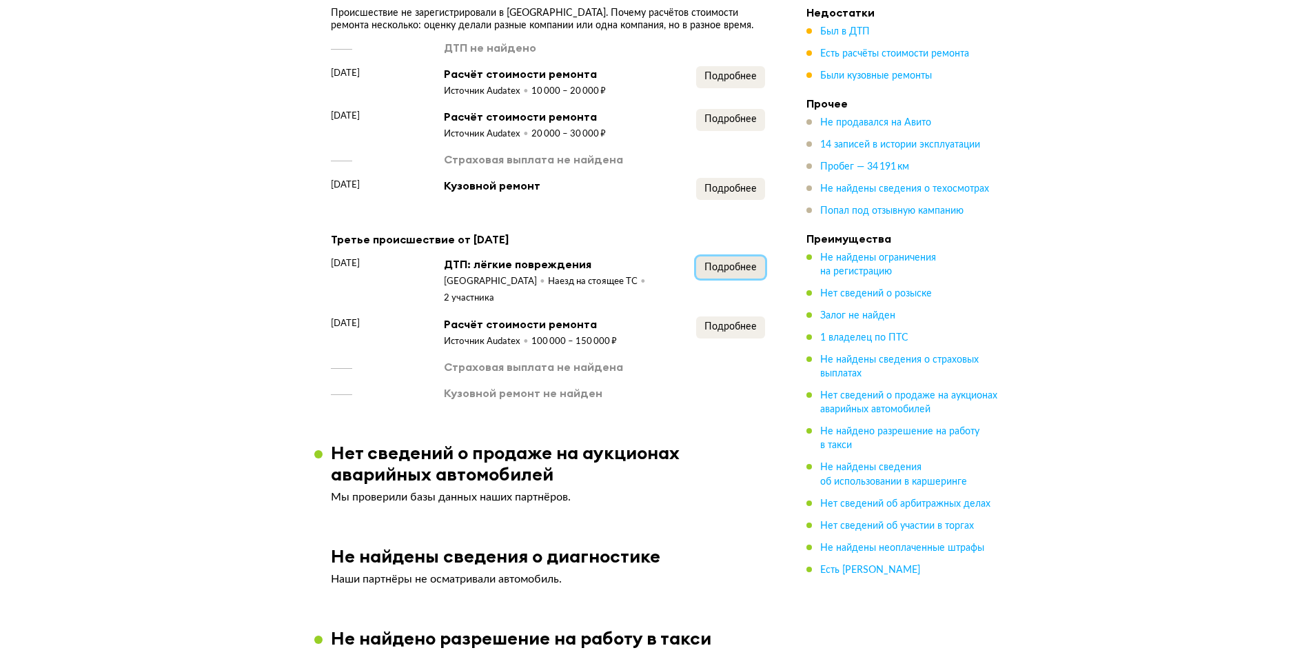
click at [744, 265] on button "Подробнее" at bounding box center [730, 267] width 69 height 22
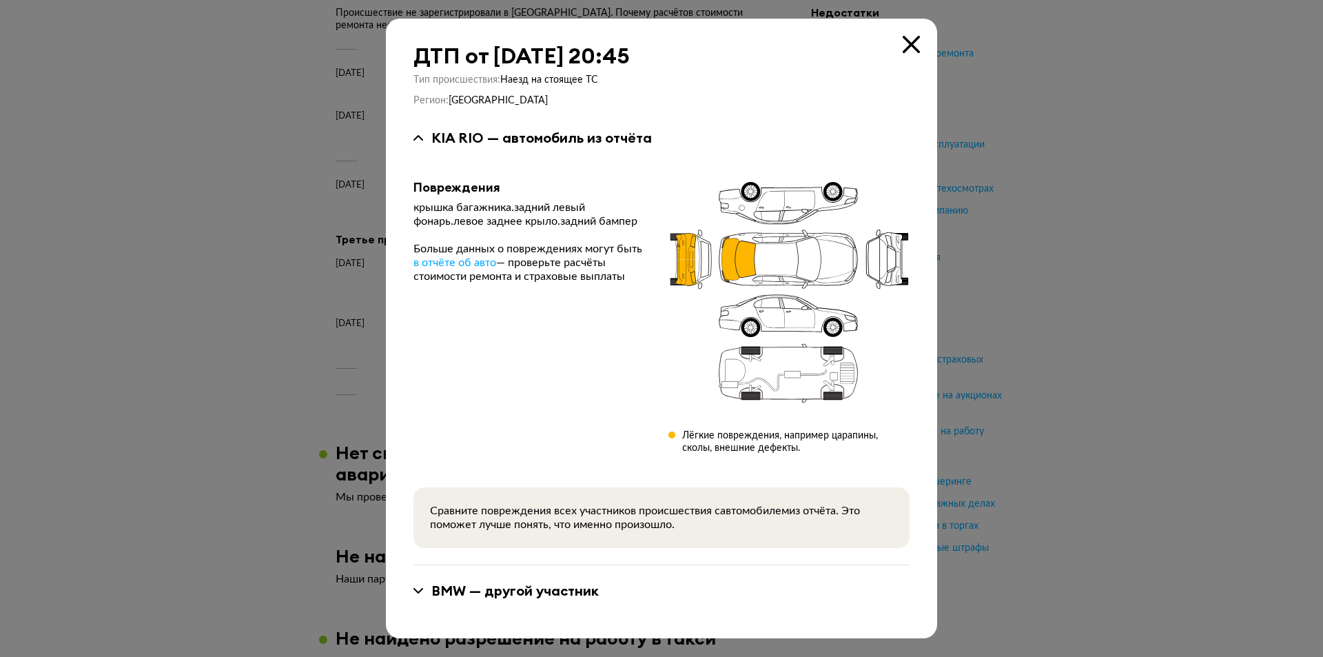
click at [910, 43] on icon at bounding box center [911, 44] width 17 height 17
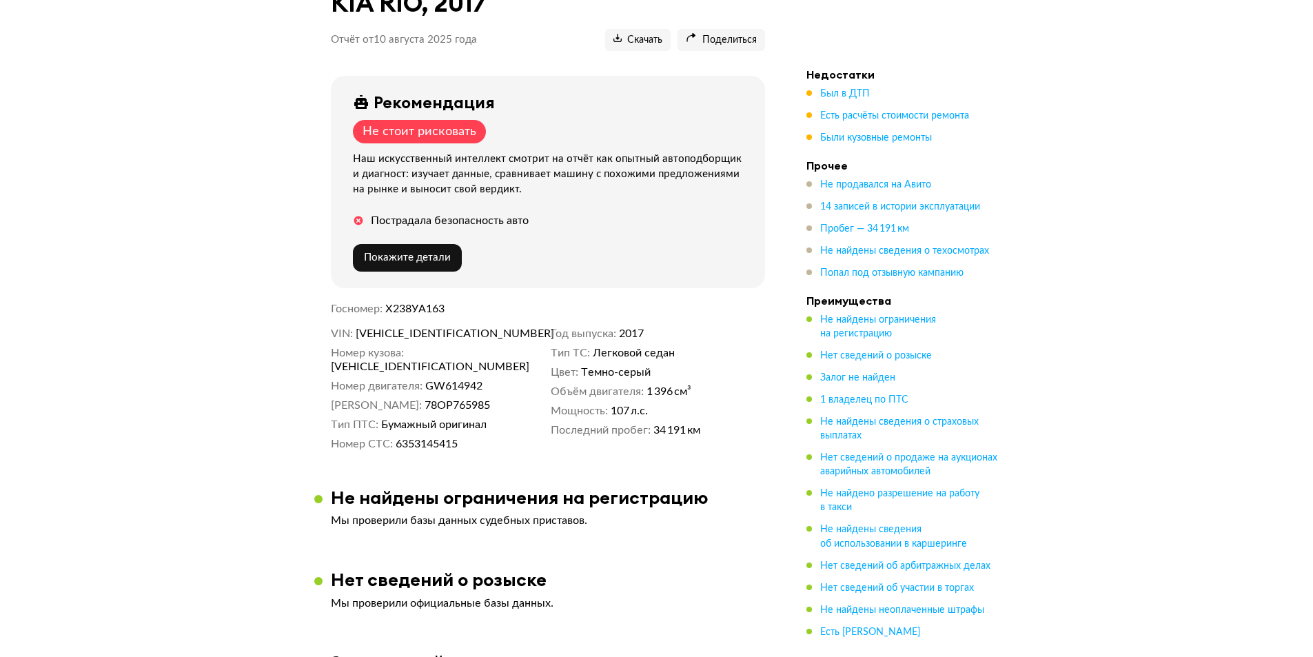
scroll to position [0, 0]
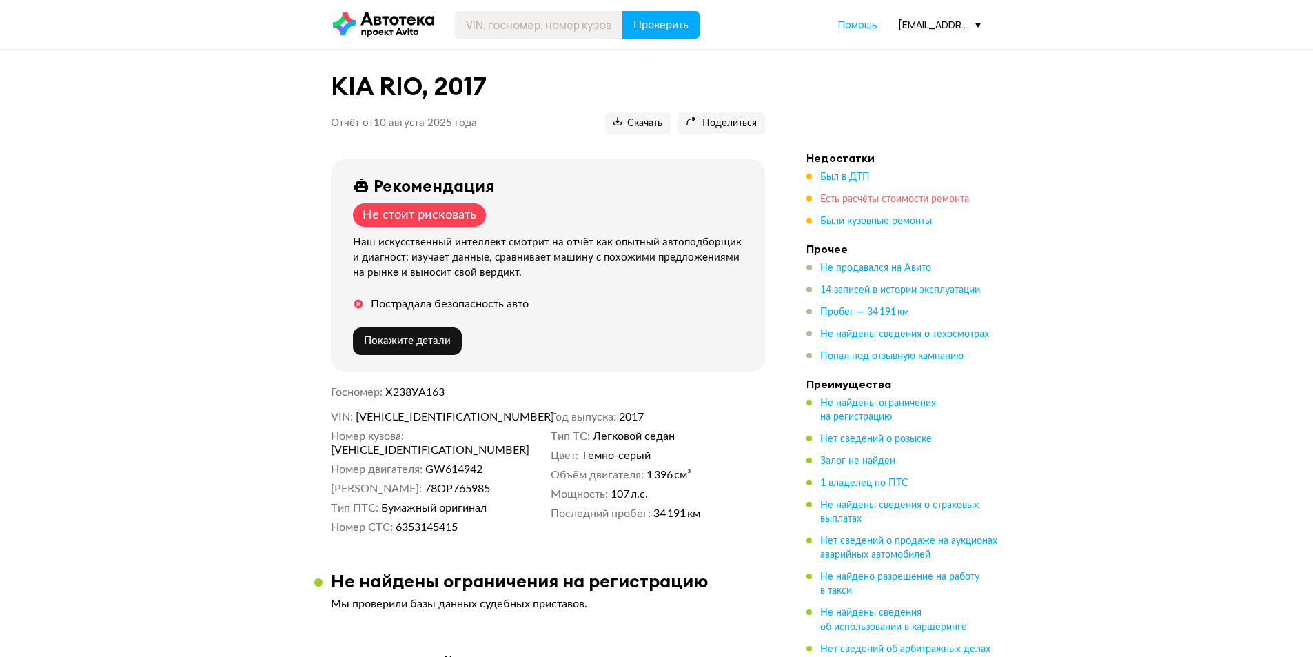
click at [882, 195] on span "Есть расчёты стоимости ремонта" at bounding box center [894, 199] width 149 height 10
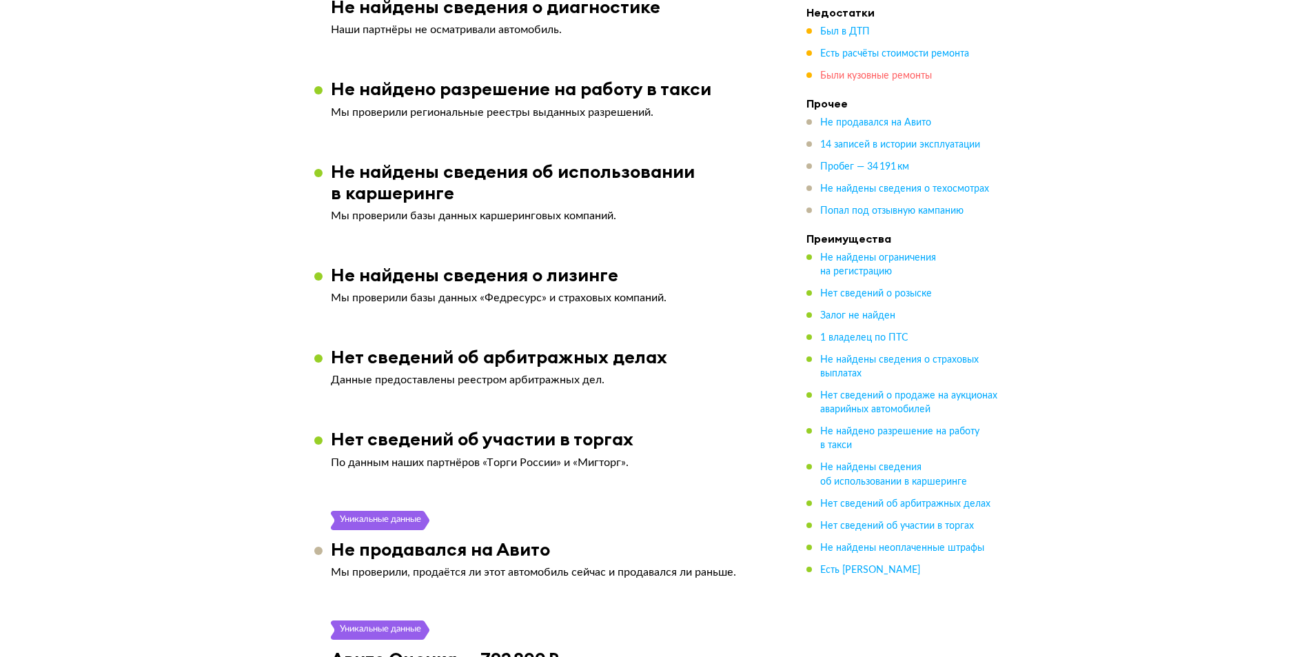
click at [860, 73] on span "Были кузовные ремонты" at bounding box center [876, 76] width 112 height 10
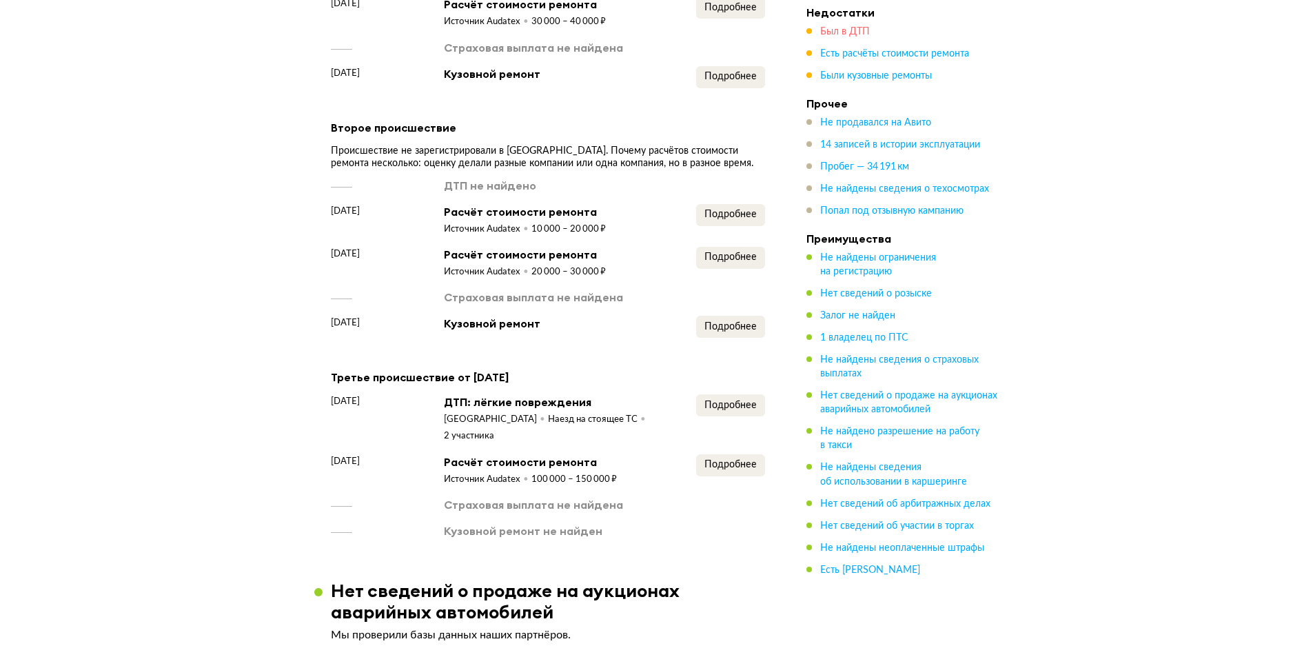
click at [835, 30] on span "Был в ДТП" at bounding box center [845, 32] width 50 height 10
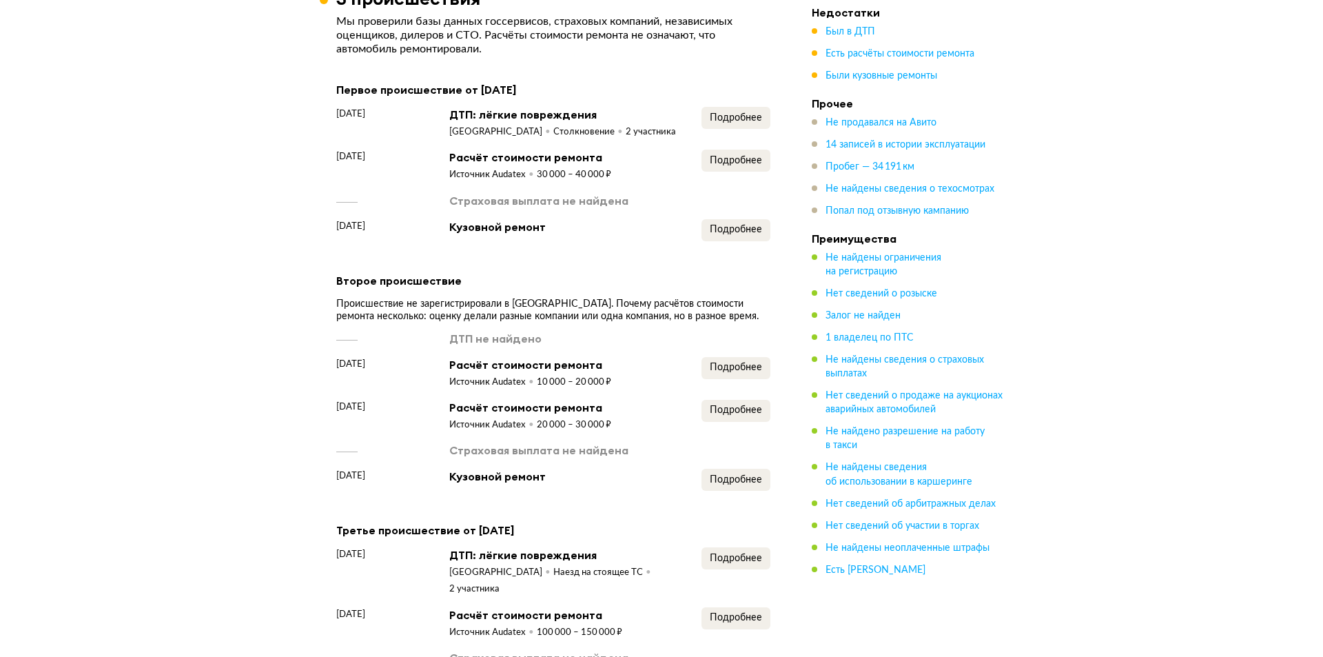
scroll to position [1241, 0]
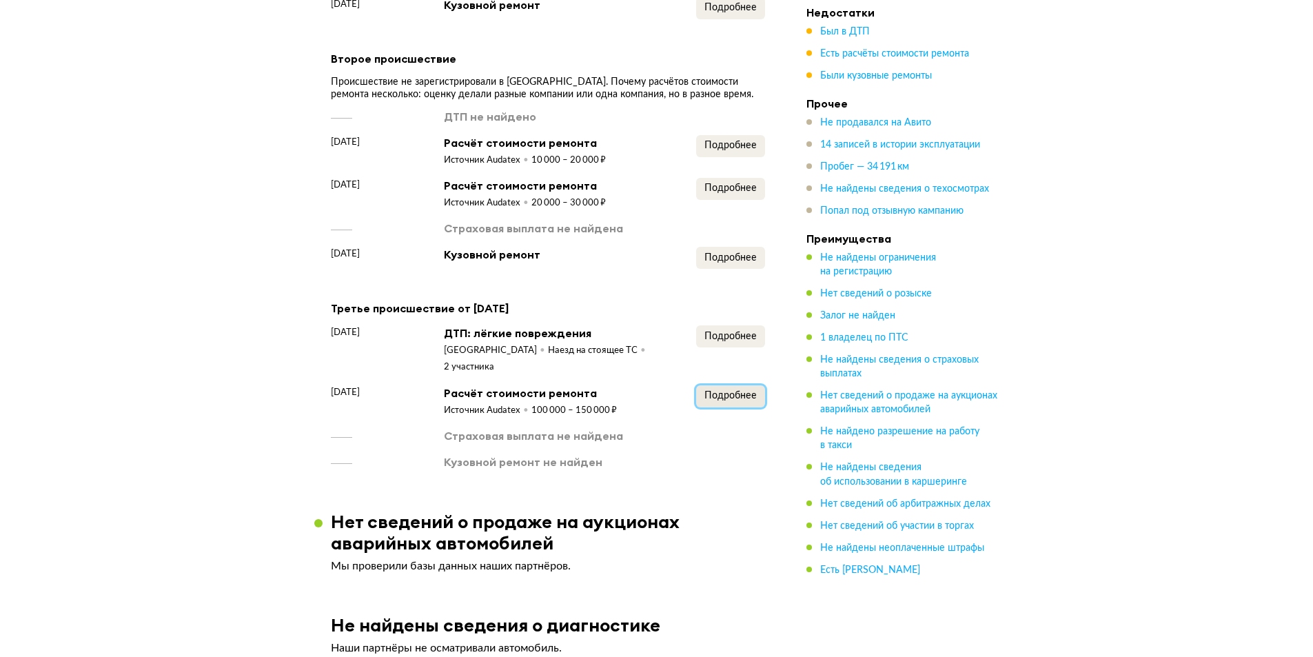
click at [733, 391] on span "Подробнее" at bounding box center [730, 396] width 52 height 10
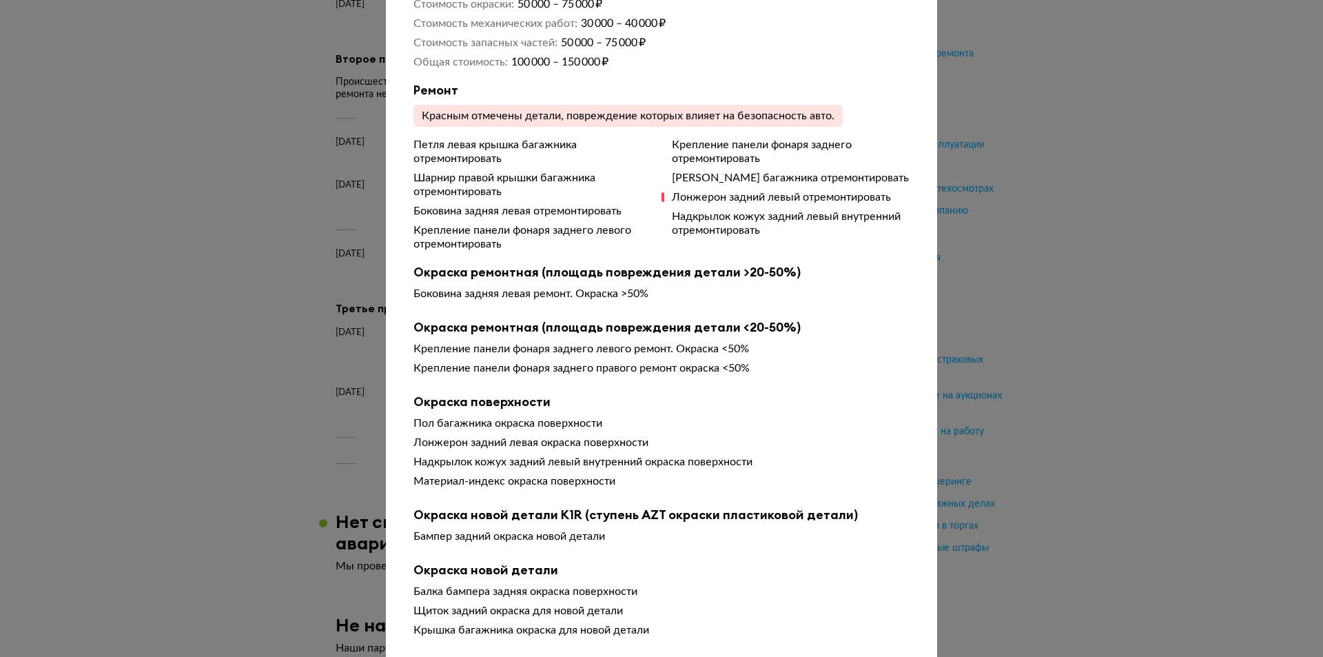
scroll to position [0, 0]
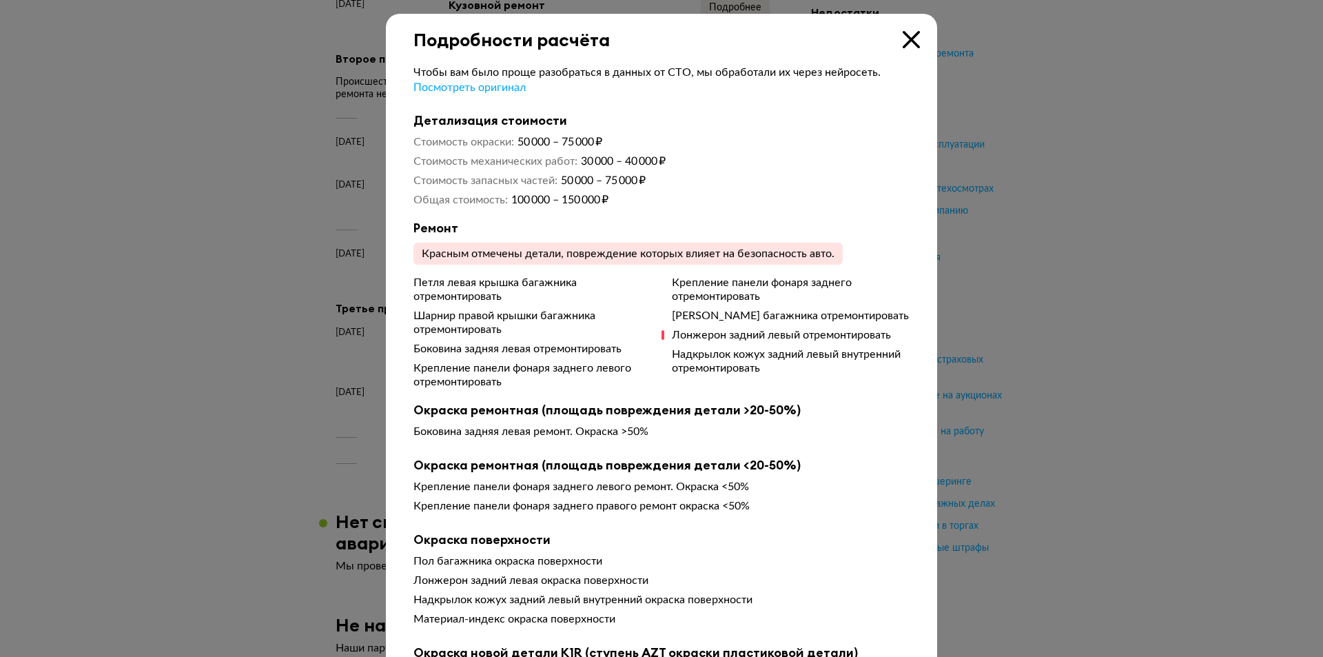
click at [915, 31] on icon at bounding box center [911, 39] width 17 height 17
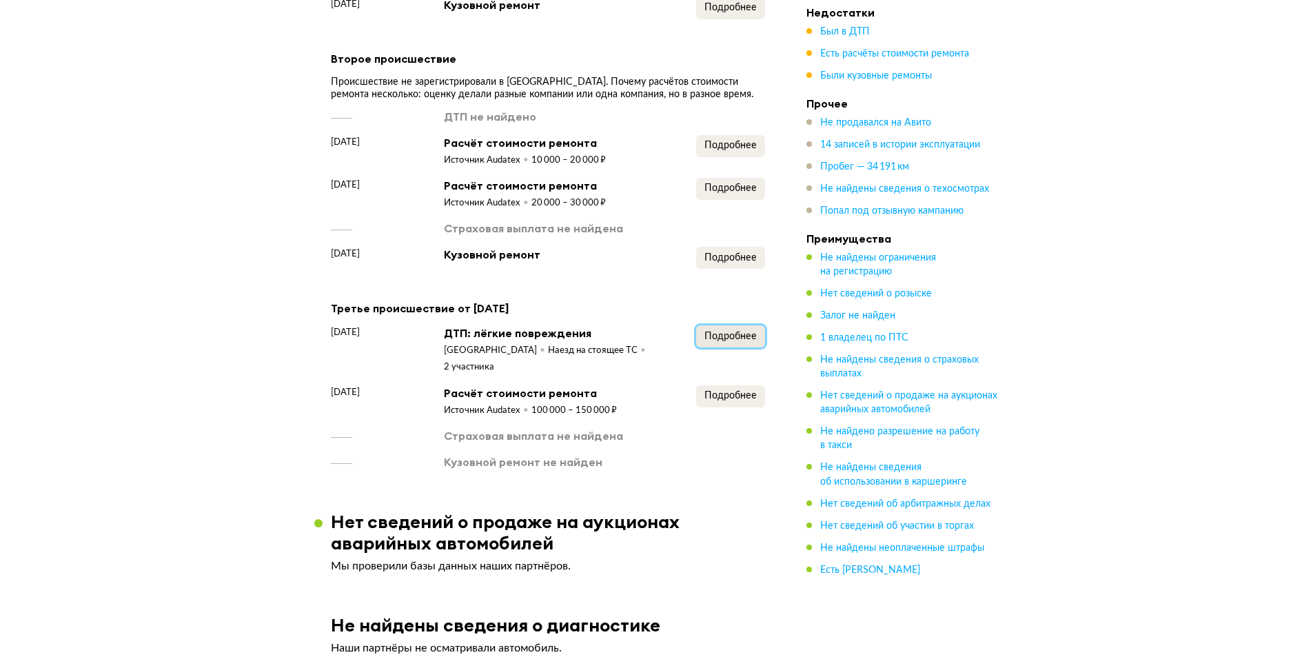
click at [739, 341] on span "Подробнее" at bounding box center [730, 337] width 52 height 10
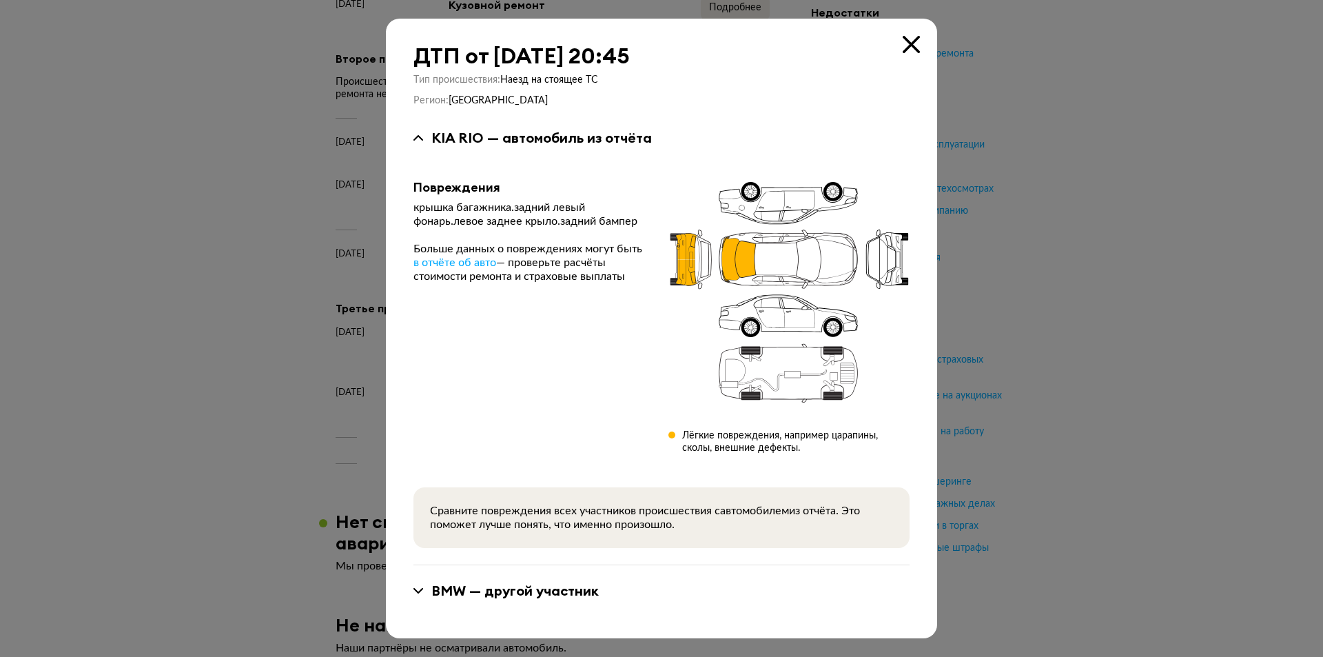
click at [463, 594] on div "BMW — другой участник" at bounding box center [516, 591] width 168 height 18
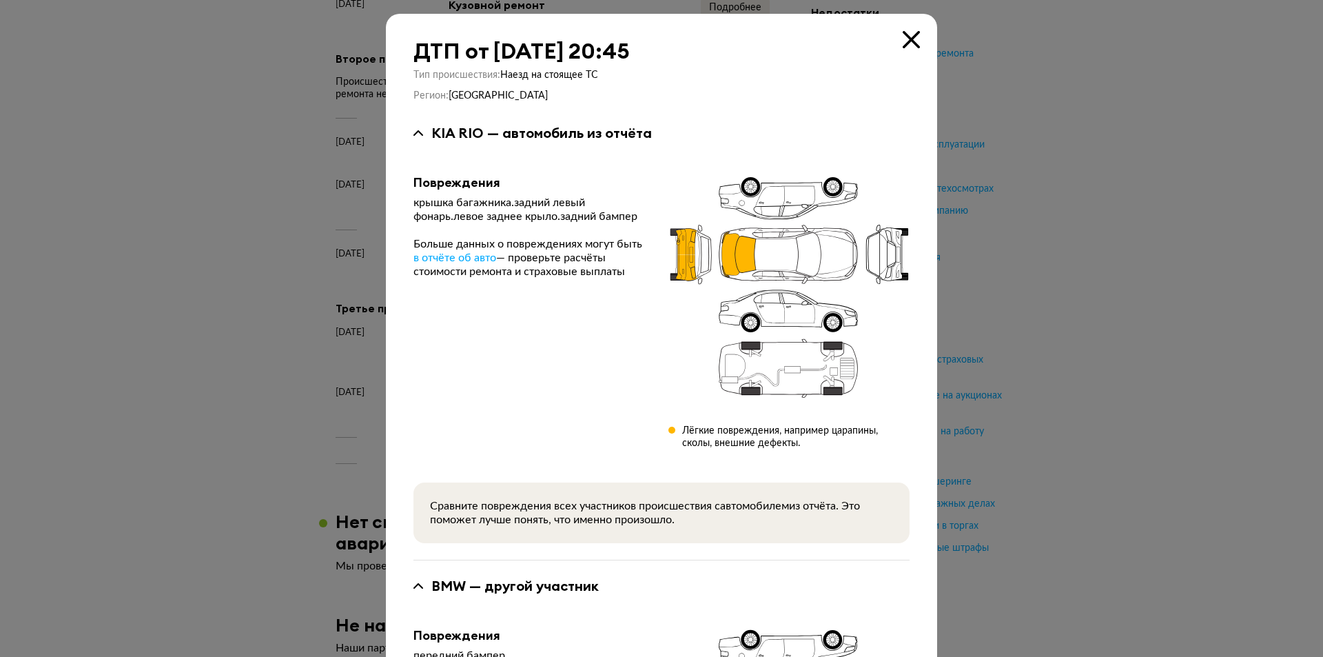
click at [892, 41] on div "ДТП от [DATE] 20:45" at bounding box center [662, 51] width 496 height 25
click at [905, 38] on icon at bounding box center [911, 39] width 17 height 17
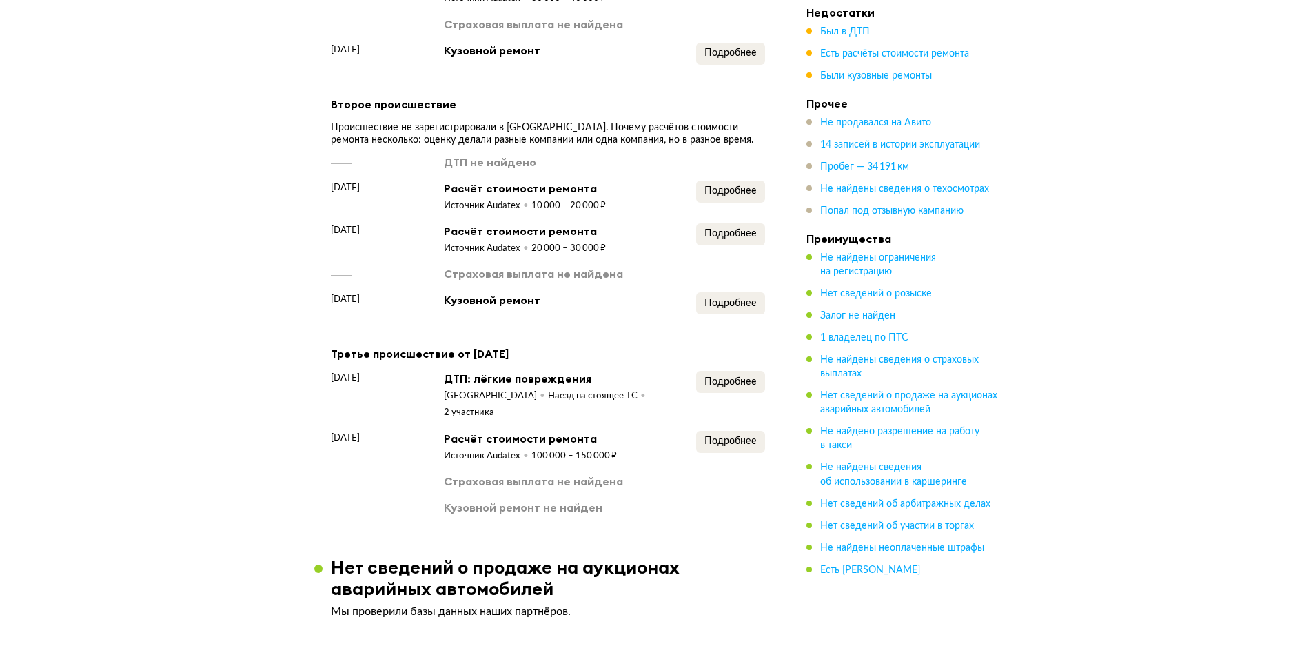
scroll to position [1034, 0]
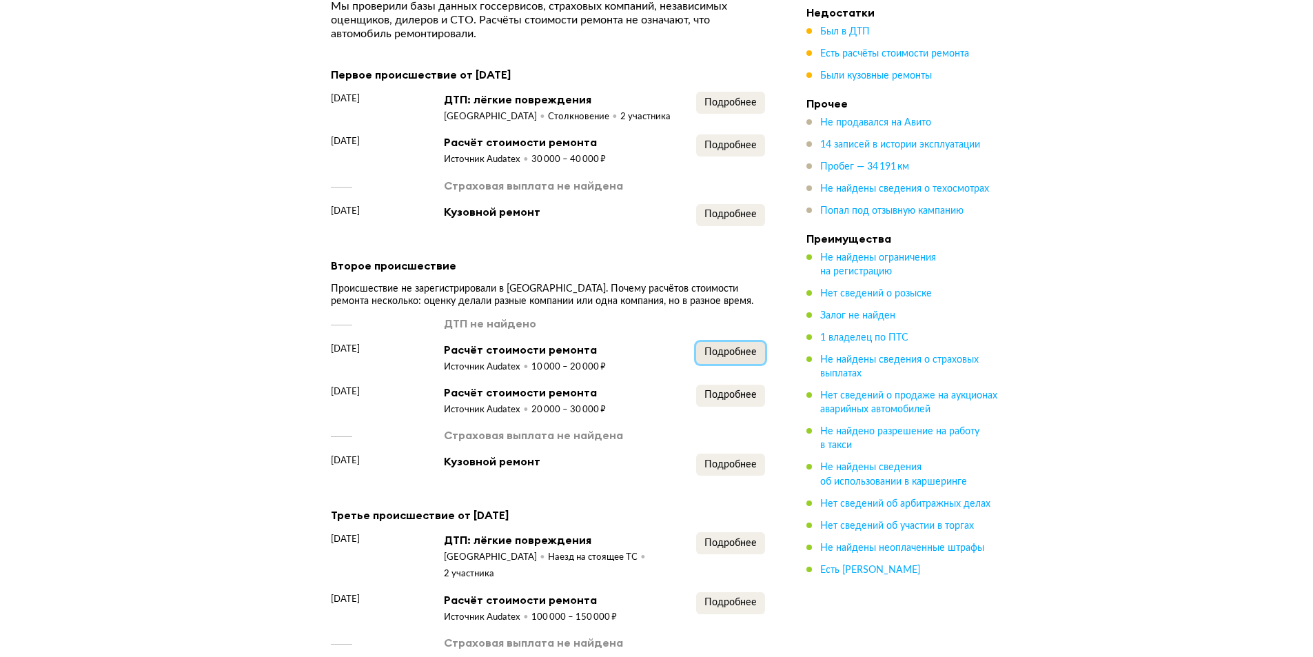
click at [738, 357] on span "Подробнее" at bounding box center [730, 352] width 52 height 10
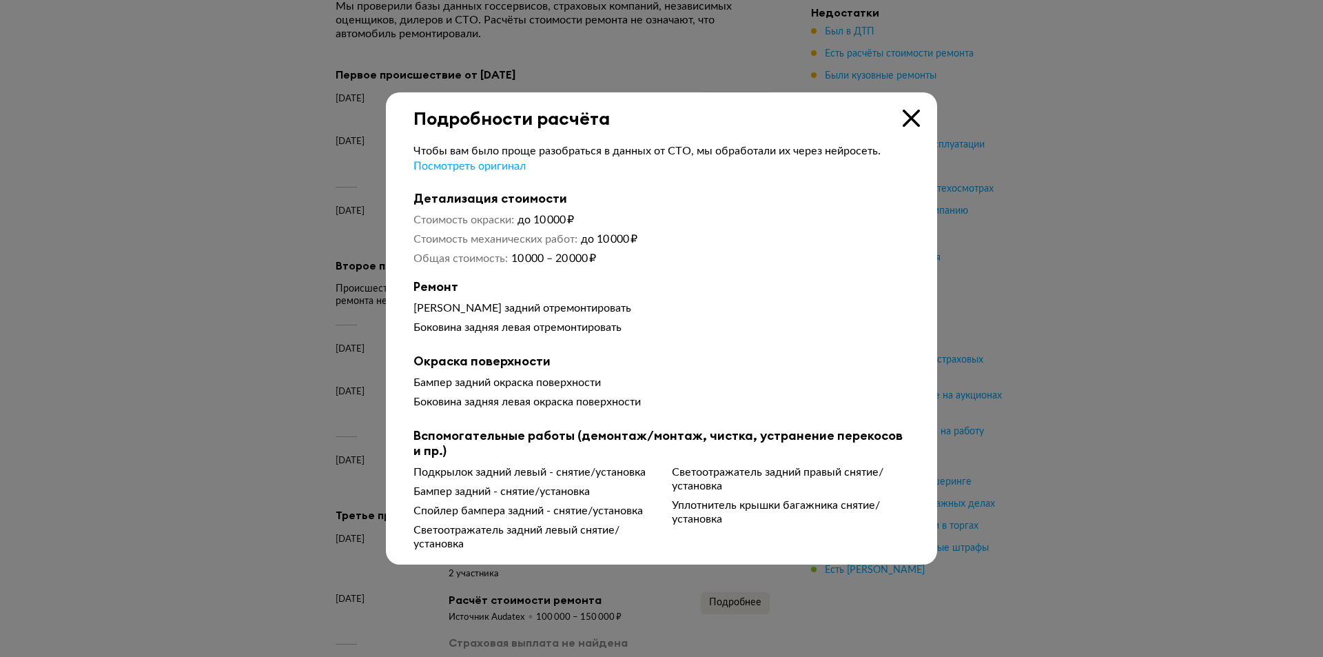
click at [911, 113] on icon at bounding box center [911, 118] width 17 height 17
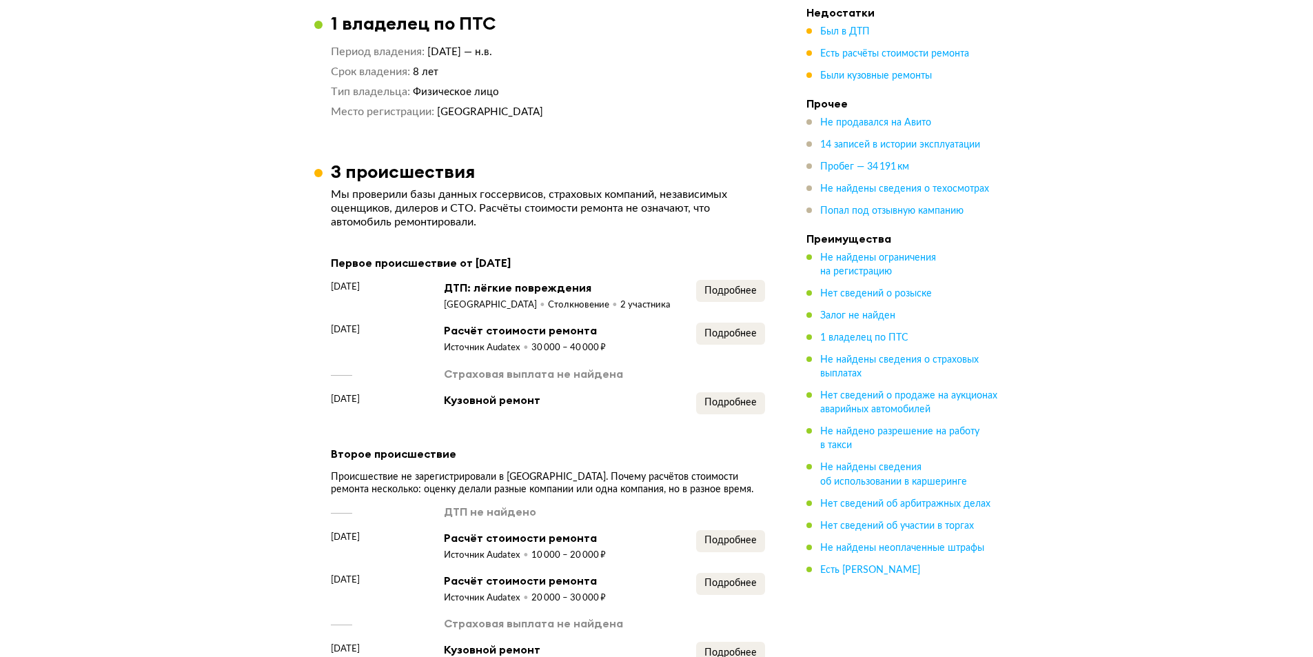
scroll to position [827, 0]
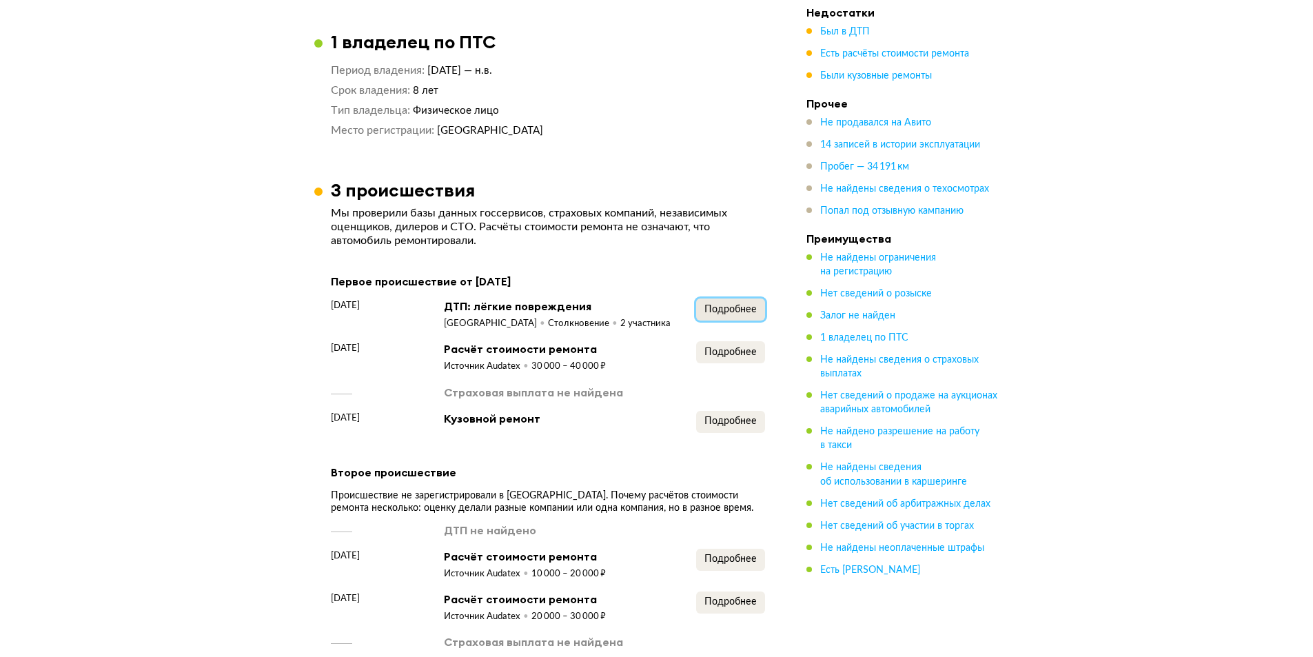
click at [720, 314] on span "Подробнее" at bounding box center [730, 310] width 52 height 10
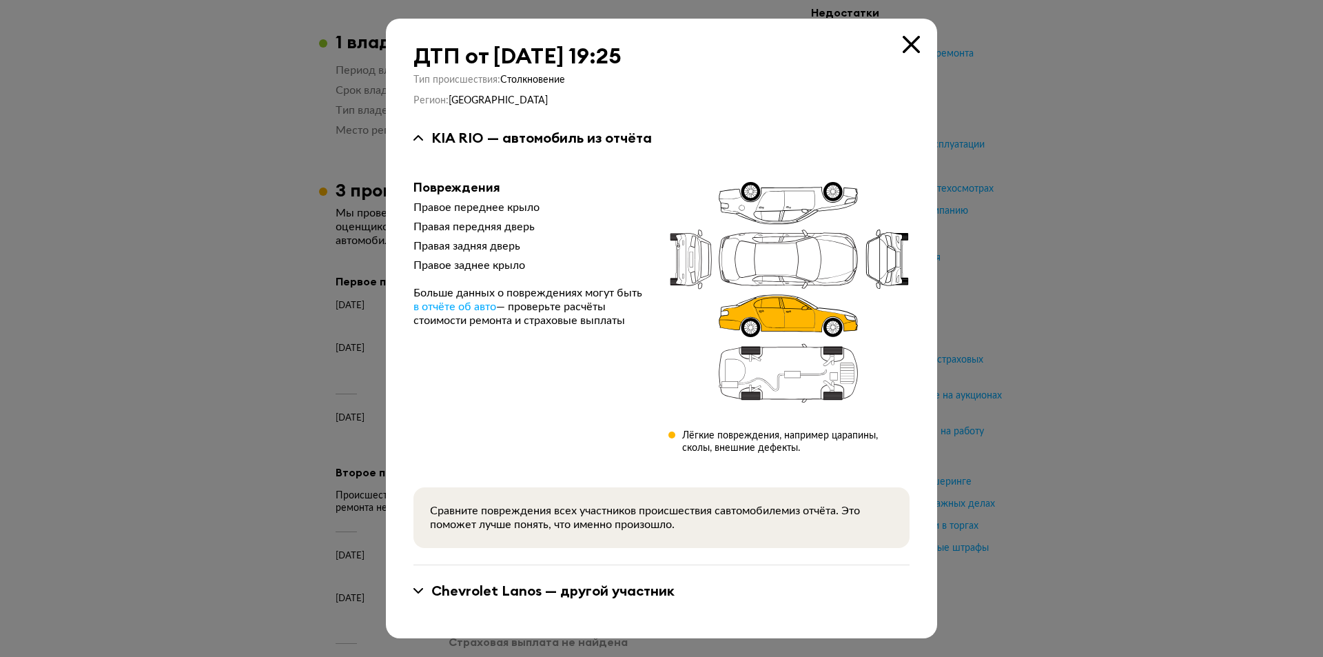
click at [908, 44] on icon at bounding box center [911, 44] width 17 height 17
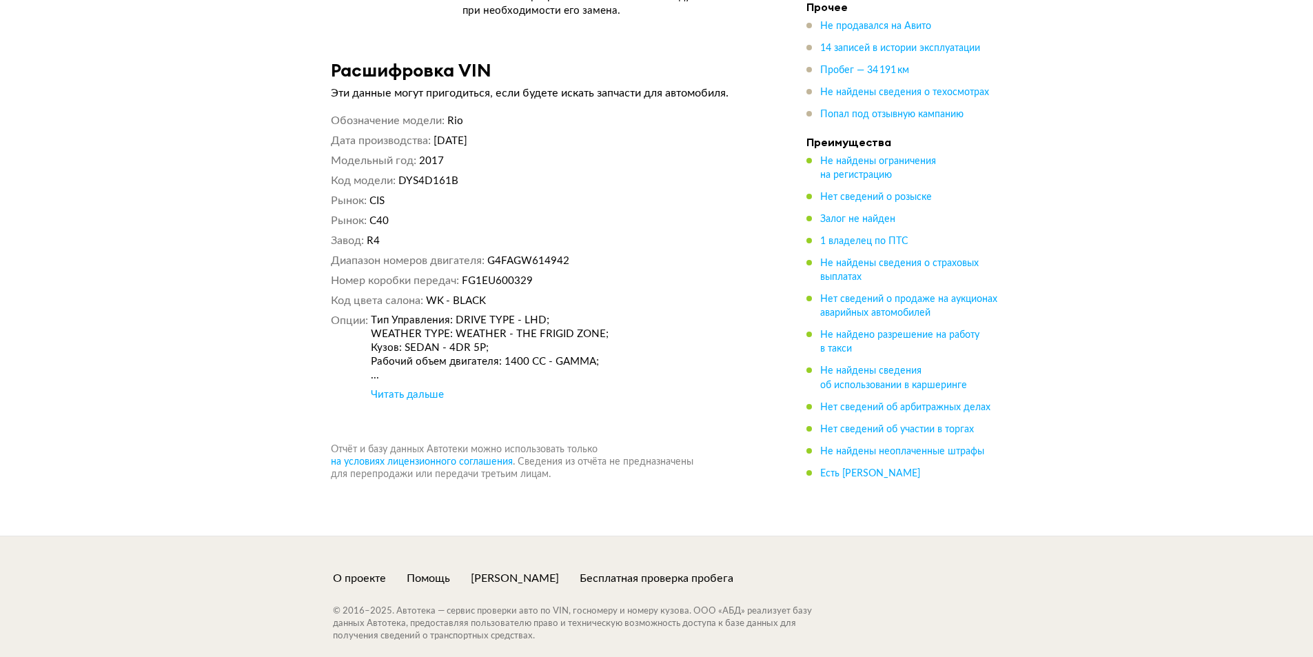
scroll to position [5220, 0]
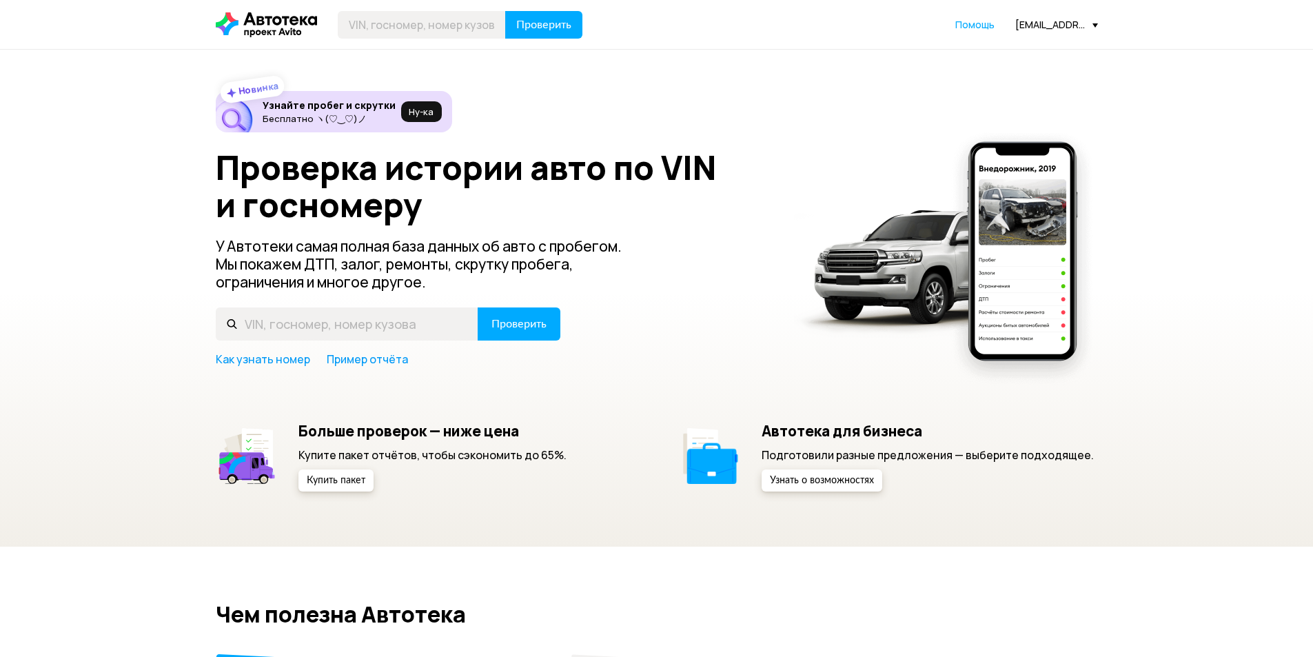
click at [1022, 28] on div "[EMAIL_ADDRESS][DOMAIN_NAME]" at bounding box center [1056, 24] width 83 height 13
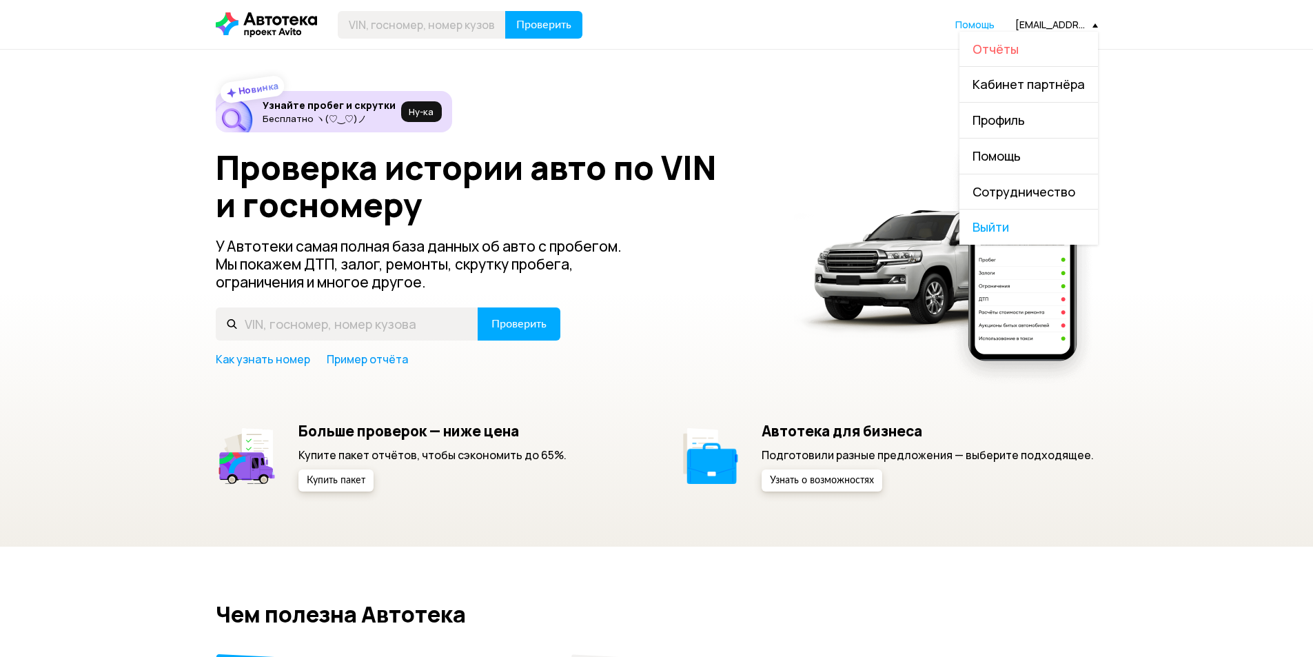
click at [1013, 45] on span "Отчёты" at bounding box center [996, 49] width 46 height 17
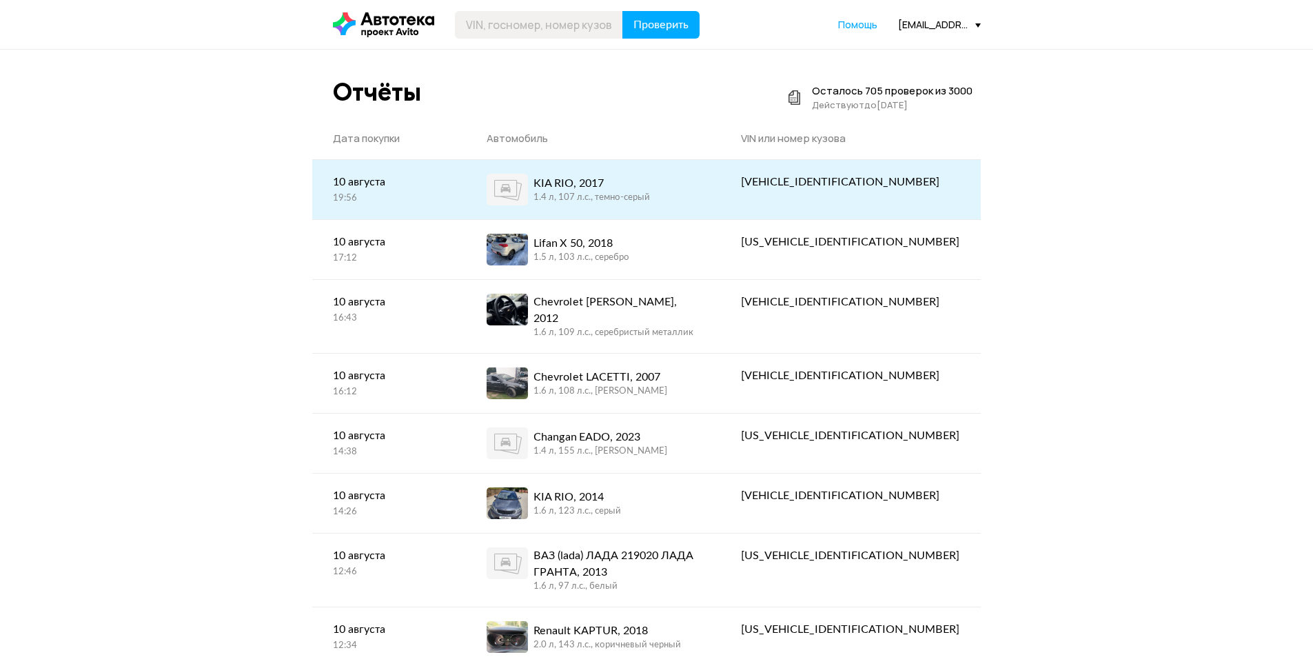
click at [650, 194] on div "1.4 л, 107 л.c., темно-серый" at bounding box center [592, 198] width 116 height 12
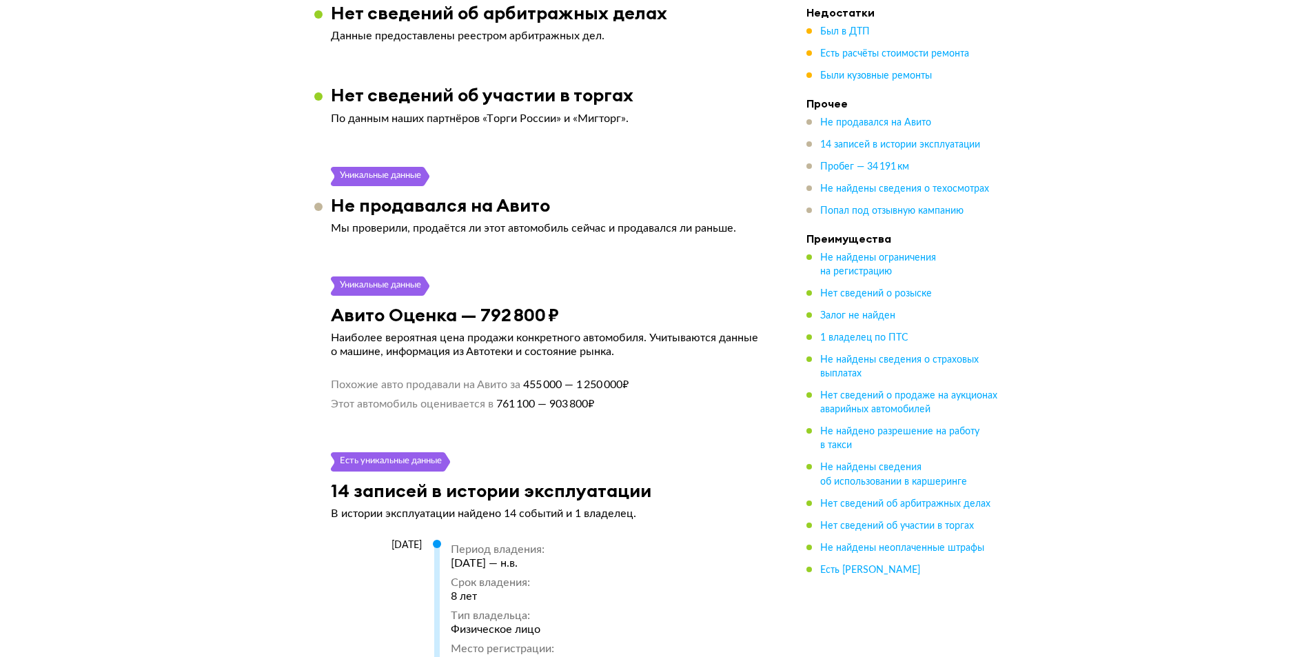
scroll to position [2137, 0]
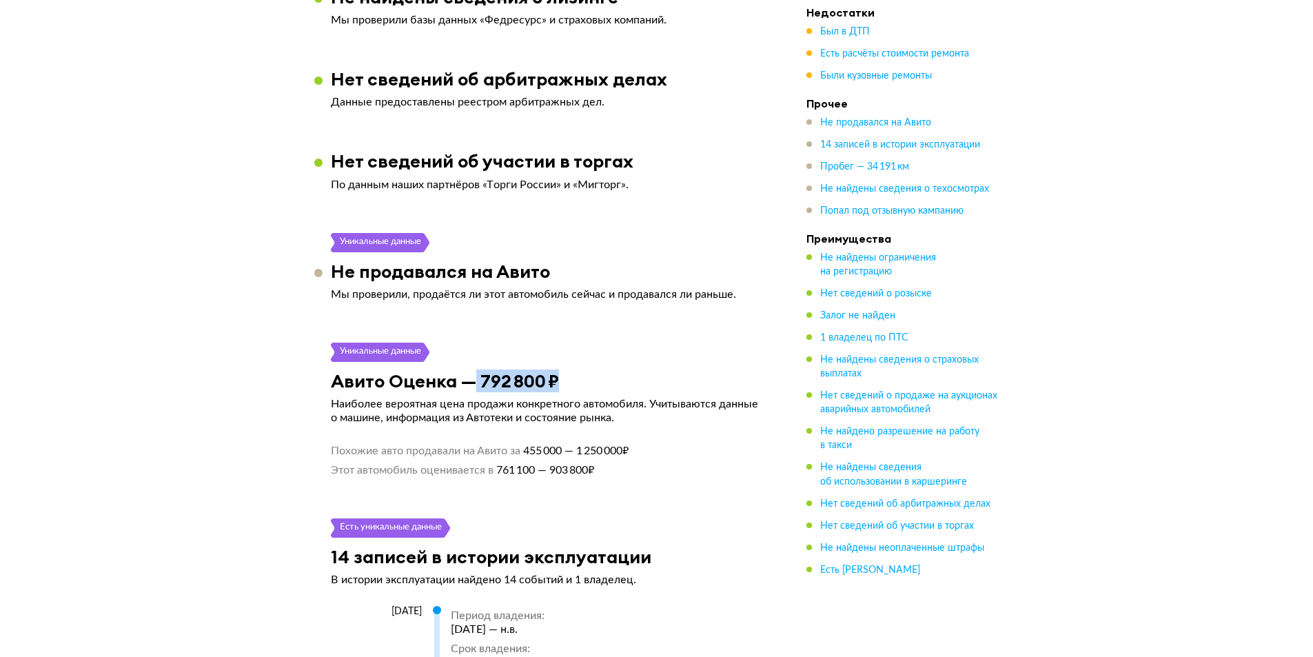
drag, startPoint x: 474, startPoint y: 376, endPoint x: 580, endPoint y: 376, distance: 106.8
click at [580, 376] on div "Авито Оценка — 792 800 ₽" at bounding box center [547, 380] width 467 height 21
click at [595, 360] on article "Уникальные данные Авито Оценка — 792 800 ₽ Наиболее вероятная цена продажи конк…" at bounding box center [547, 410] width 467 height 134
